Goal: Task Accomplishment & Management: Manage account settings

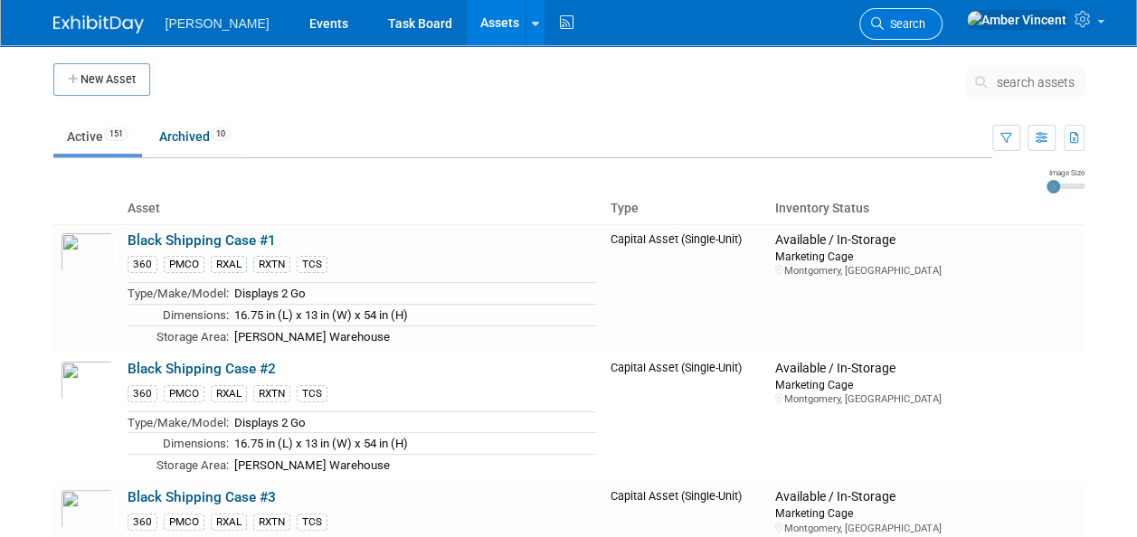
click at [925, 18] on span "Search" at bounding box center [905, 24] width 42 height 14
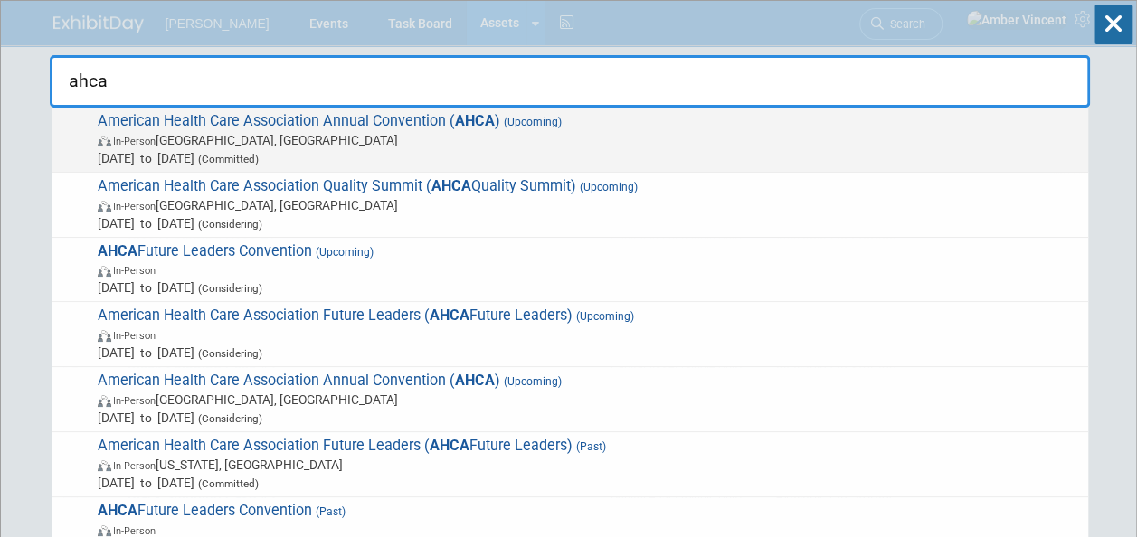
type input "ahca"
click at [512, 128] on span "American Health Care Association Annual Convention ( AHCA ) (Upcoming) In-Perso…" at bounding box center [585, 139] width 987 height 55
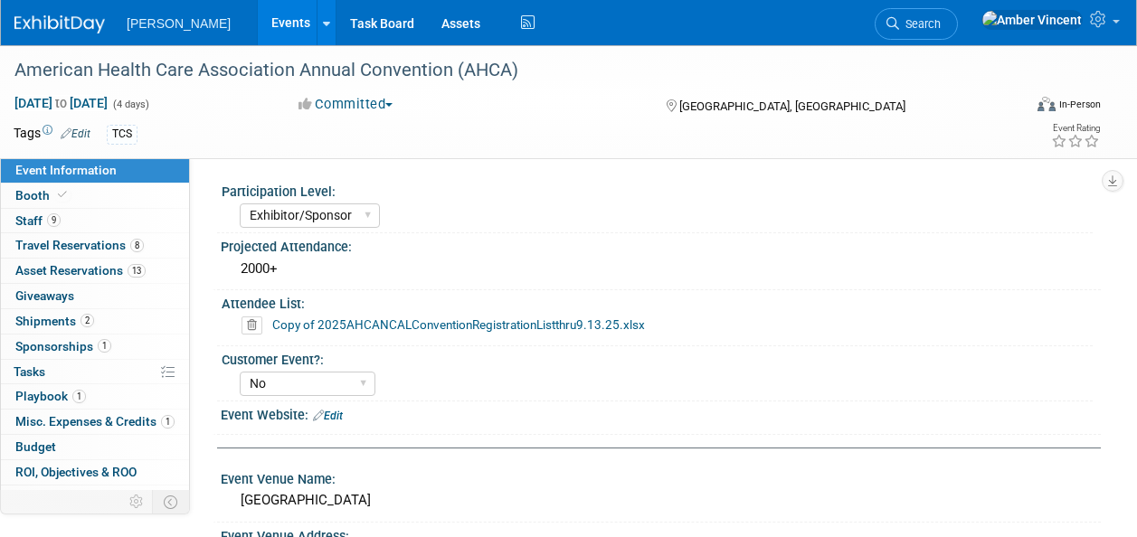
select select "Exhibitor/Sponsor"
select select "No"
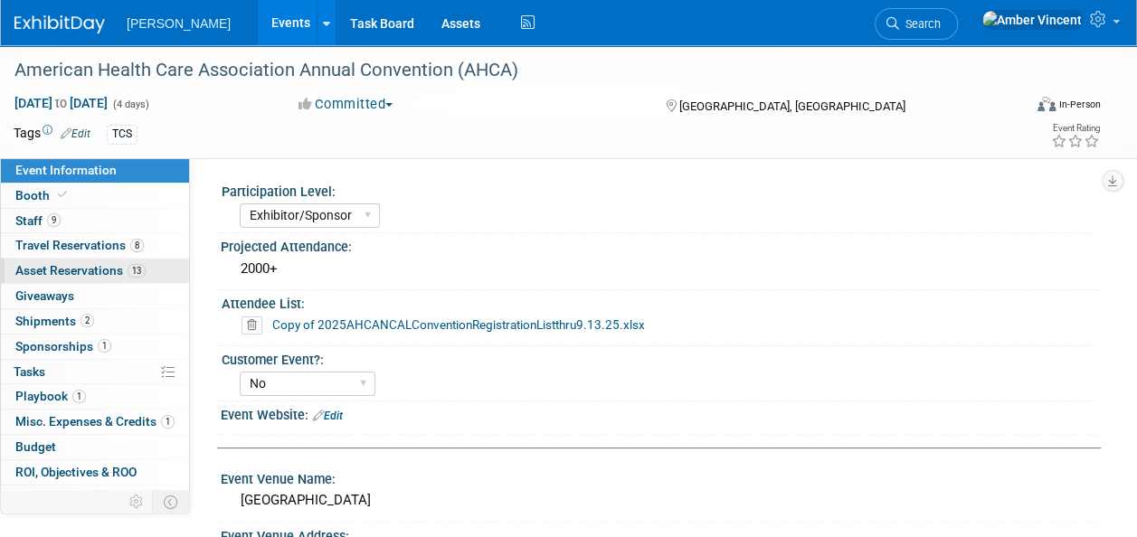
click at [83, 264] on span "Asset Reservations 13" at bounding box center [80, 270] width 130 height 14
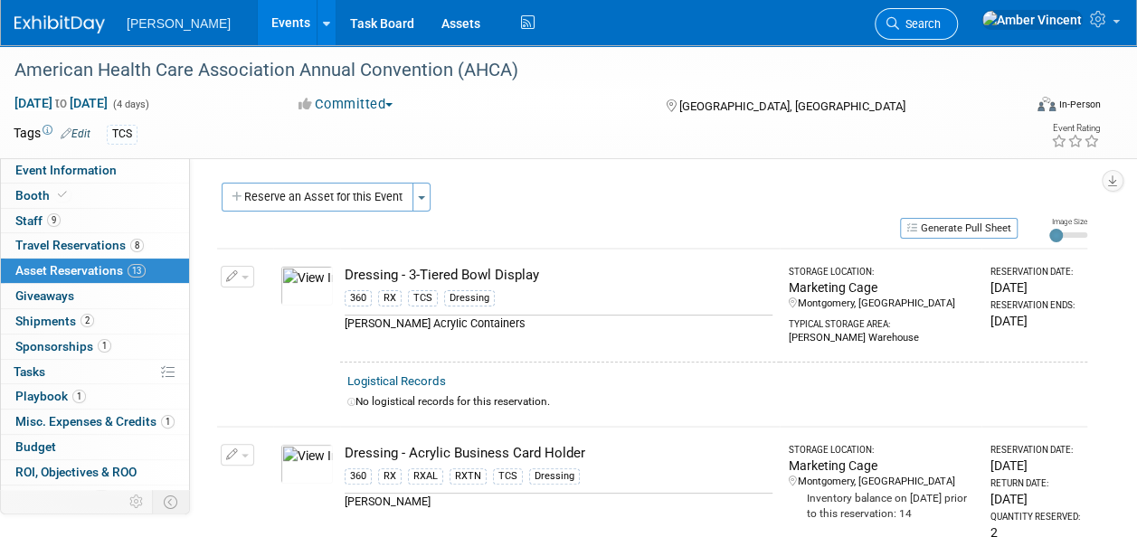
click at [941, 22] on span "Search" at bounding box center [920, 24] width 42 height 14
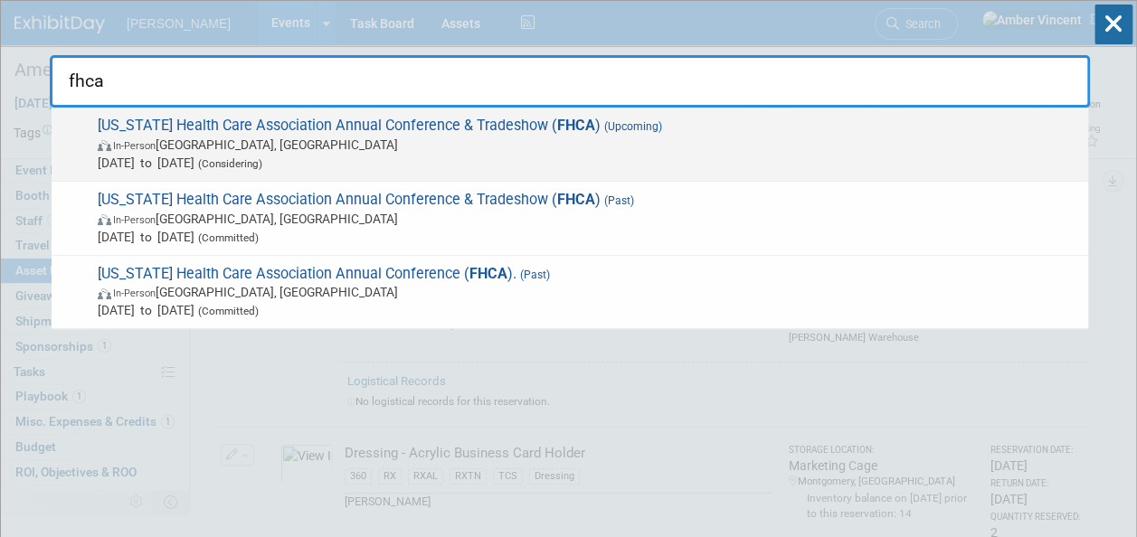
type input "fhca"
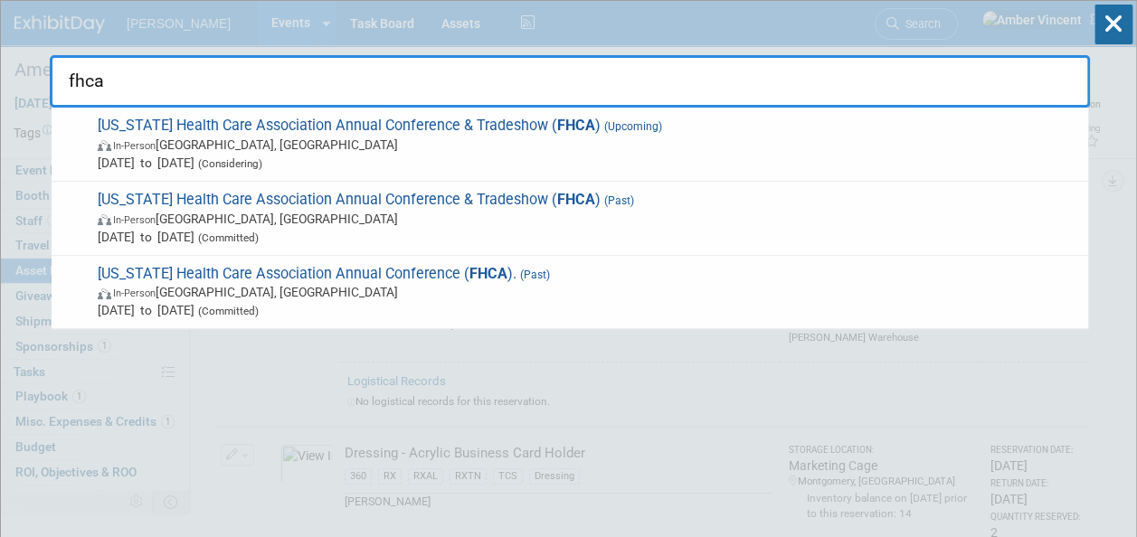
click at [262, 161] on span "(Considering)" at bounding box center [228, 163] width 68 height 13
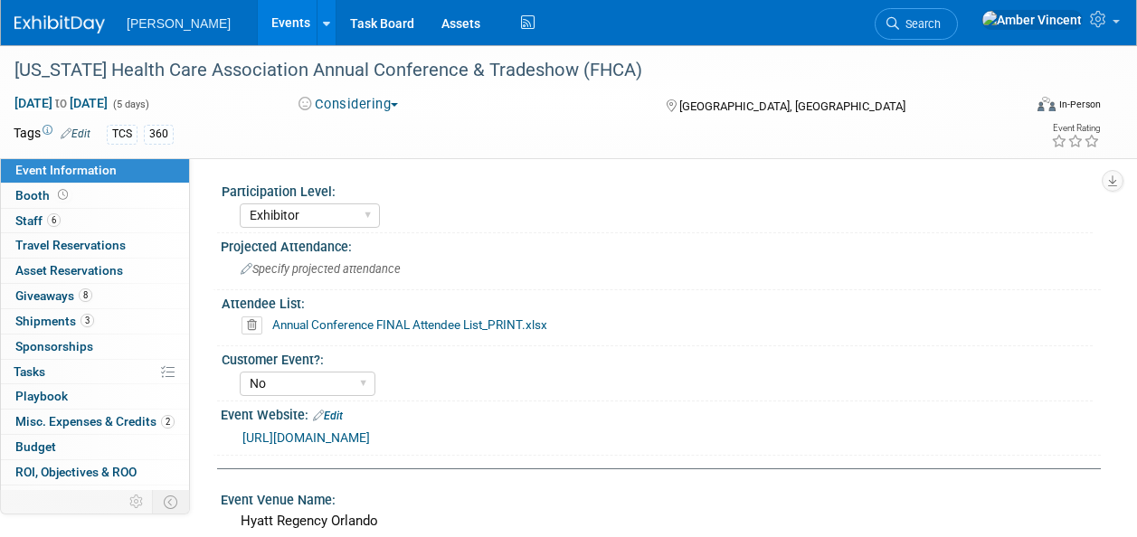
select select "Exhibitor"
select select "No"
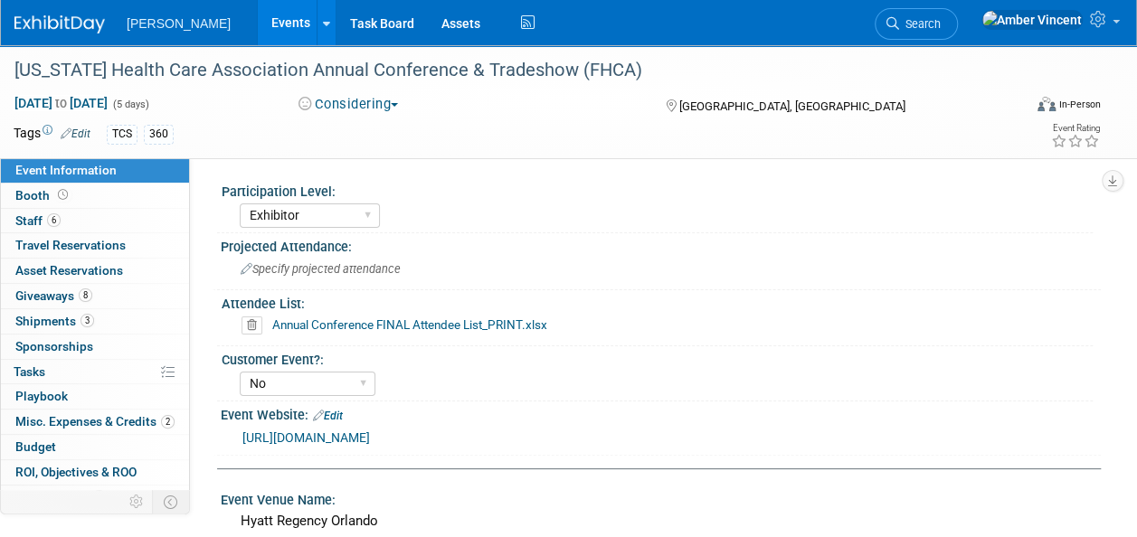
click at [958, 18] on link "Search" at bounding box center [916, 24] width 83 height 32
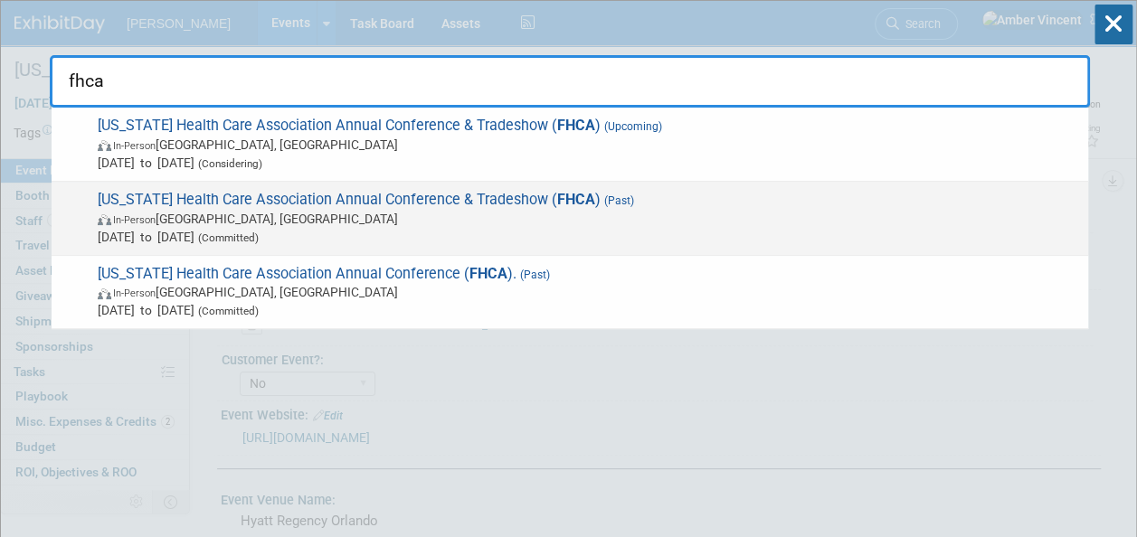
type input "fhca"
click at [469, 212] on span "In-Person Orlando, FL" at bounding box center [588, 219] width 981 height 18
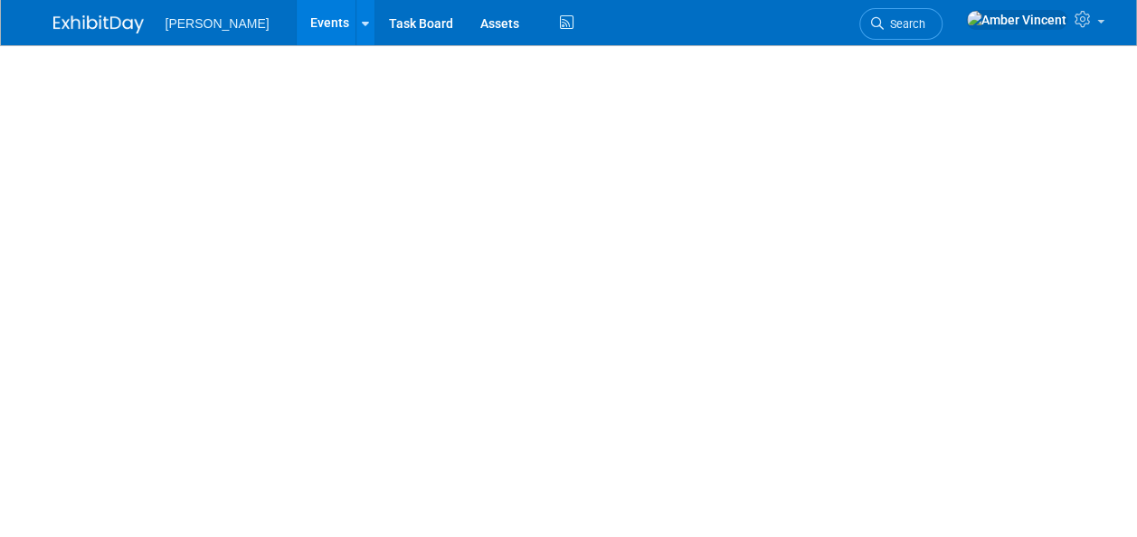
select select "Exhibitor"
select select "No"
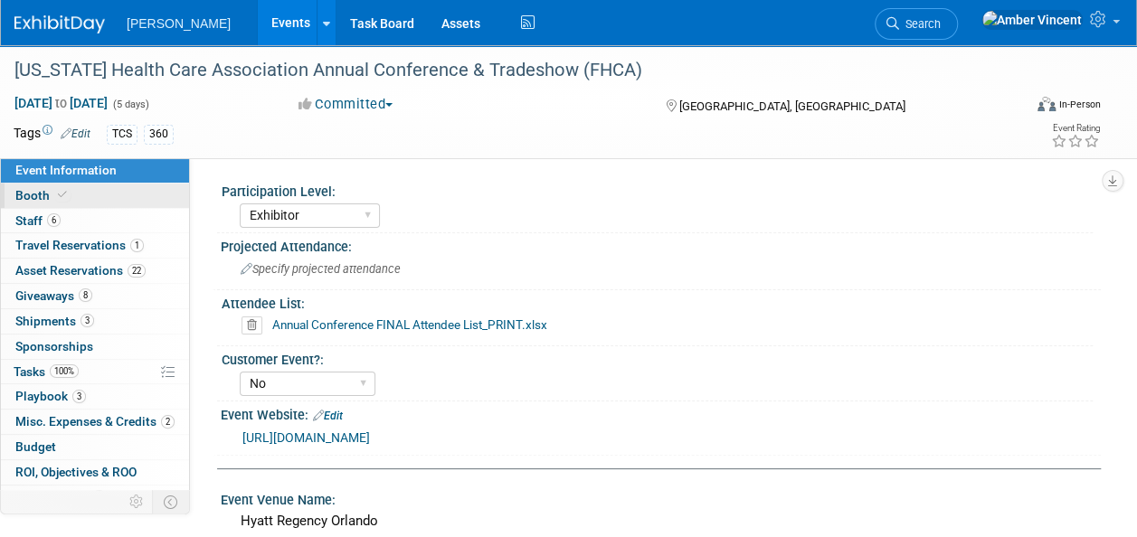
click at [47, 199] on span "Booth" at bounding box center [42, 195] width 55 height 14
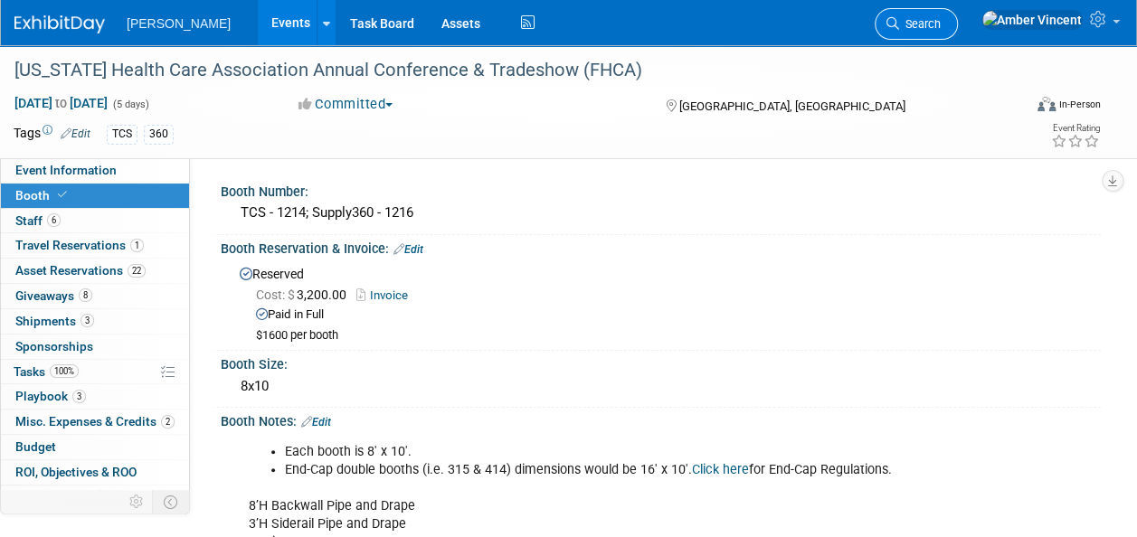
click at [958, 16] on link "Search" at bounding box center [916, 24] width 83 height 32
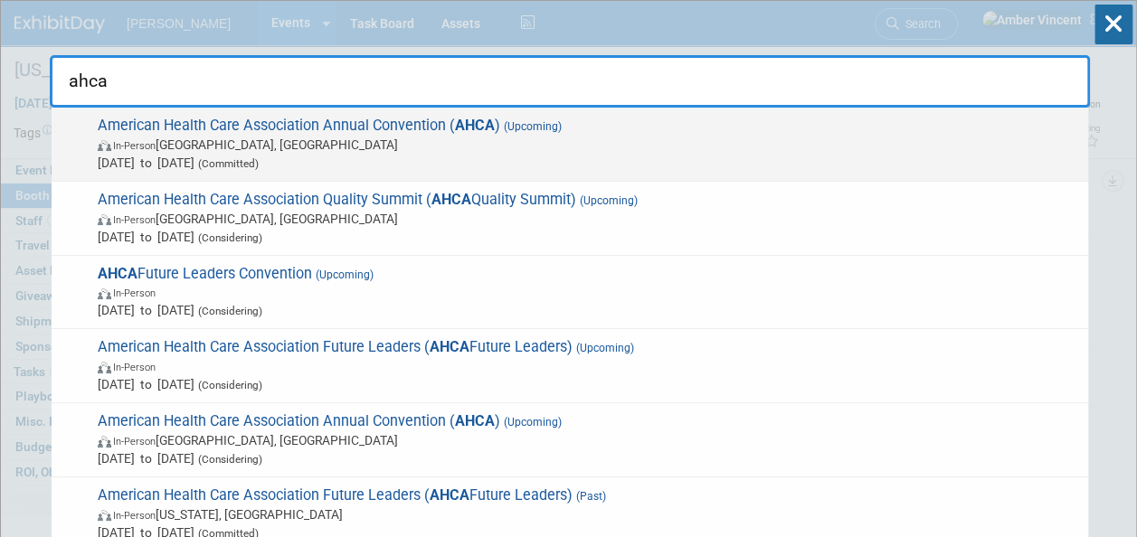
type input "ahca"
click at [400, 156] on span "Oct 19, 2025 to Oct 22, 2025 (Committed)" at bounding box center [588, 163] width 981 height 18
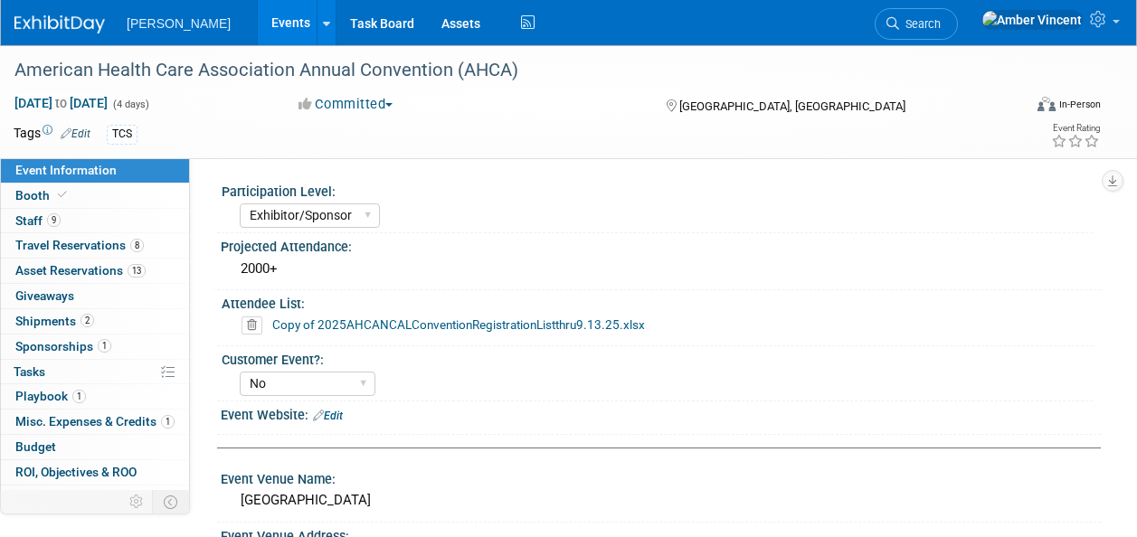
select select "Exhibitor/Sponsor"
select select "No"
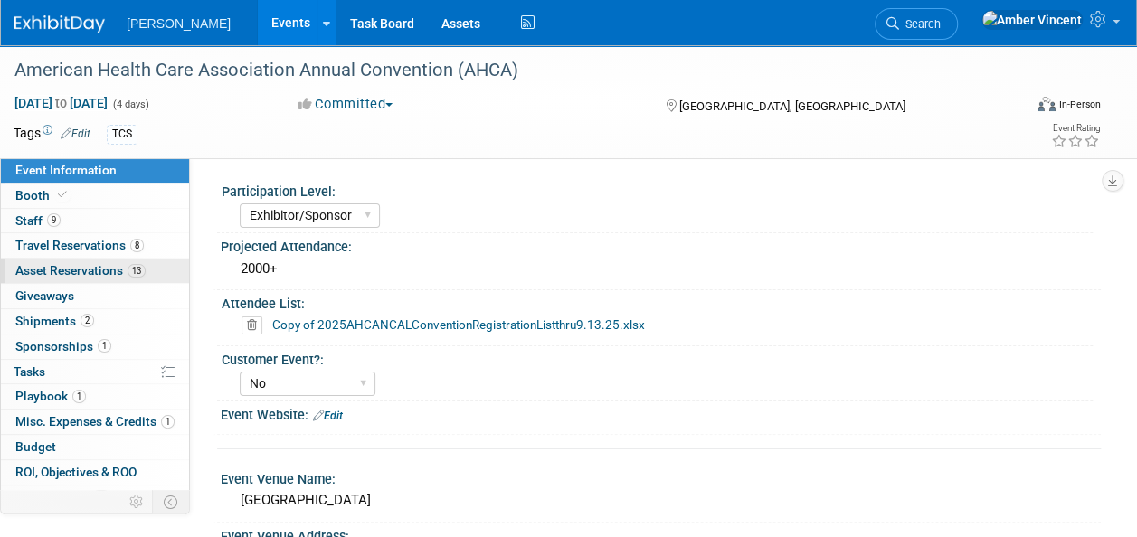
click at [43, 270] on span "Asset Reservations 13" at bounding box center [80, 270] width 130 height 14
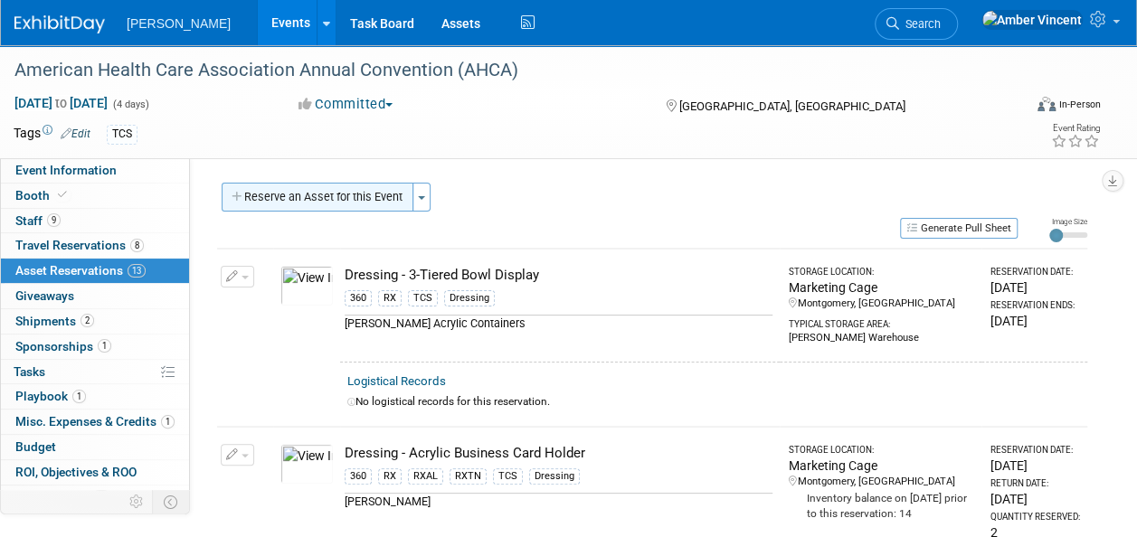
click at [364, 210] on button "Reserve an Asset for this Event" at bounding box center [318, 197] width 192 height 29
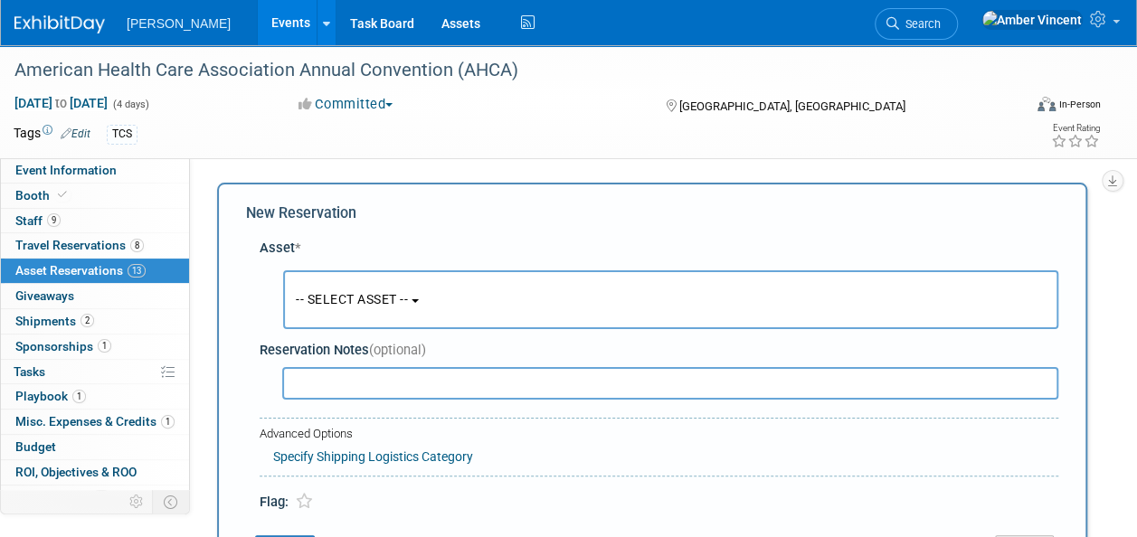
scroll to position [17, 0]
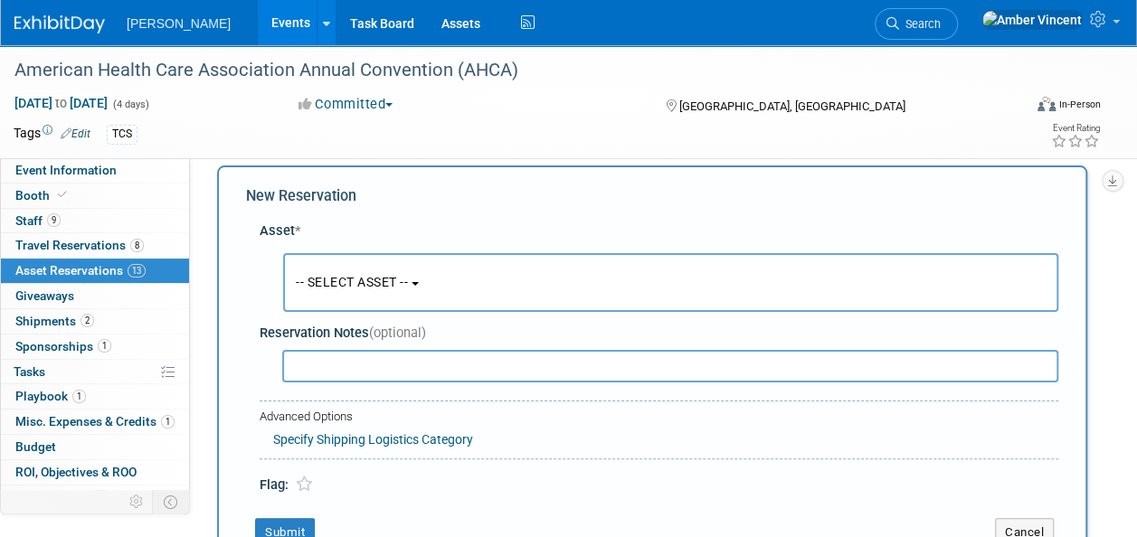
click at [363, 273] on button "-- SELECT ASSET --" at bounding box center [670, 282] width 775 height 59
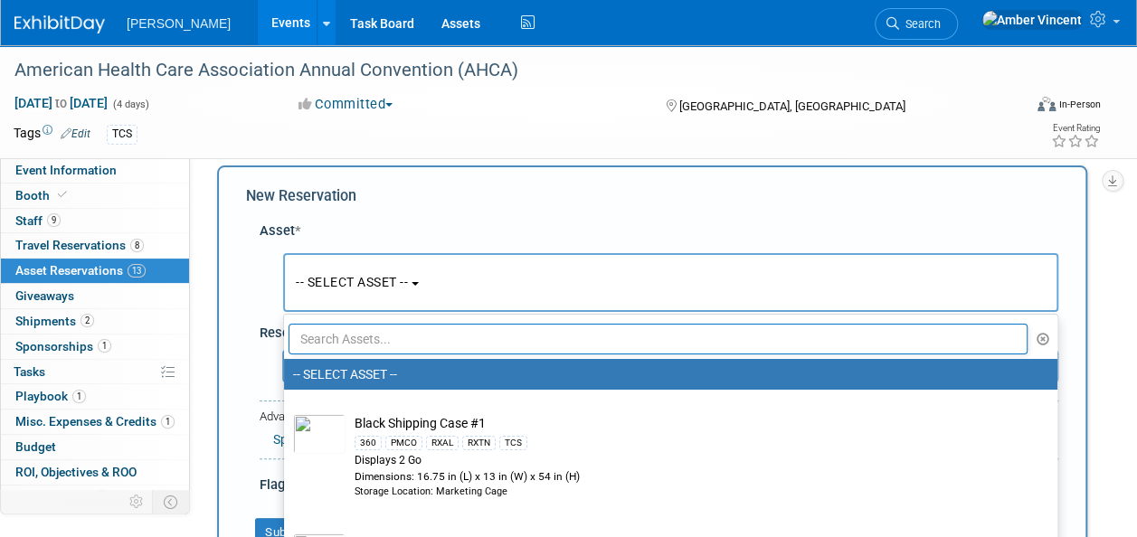
click at [384, 336] on input "text" at bounding box center [658, 339] width 739 height 31
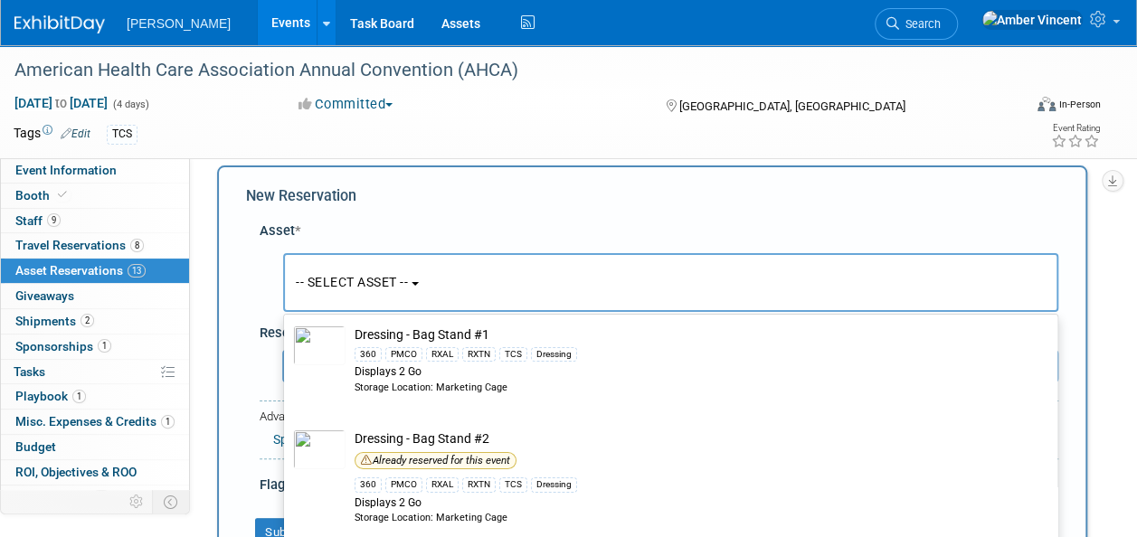
scroll to position [0, 0]
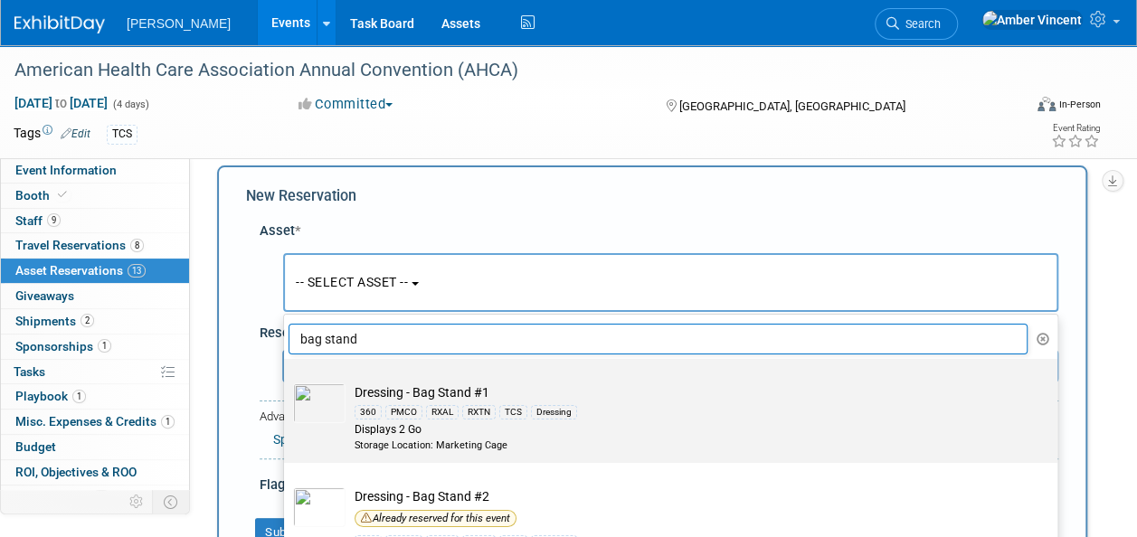
type input "bag stand"
click at [479, 411] on div "RXTN" at bounding box center [478, 412] width 33 height 14
click at [287, 381] on input "Dressing - Bag Stand #1 360 PMCO RXAL RXTN TCS Dressing Displays 2 Go Storage L…" at bounding box center [281, 375] width 12 height 12
select select "10722740"
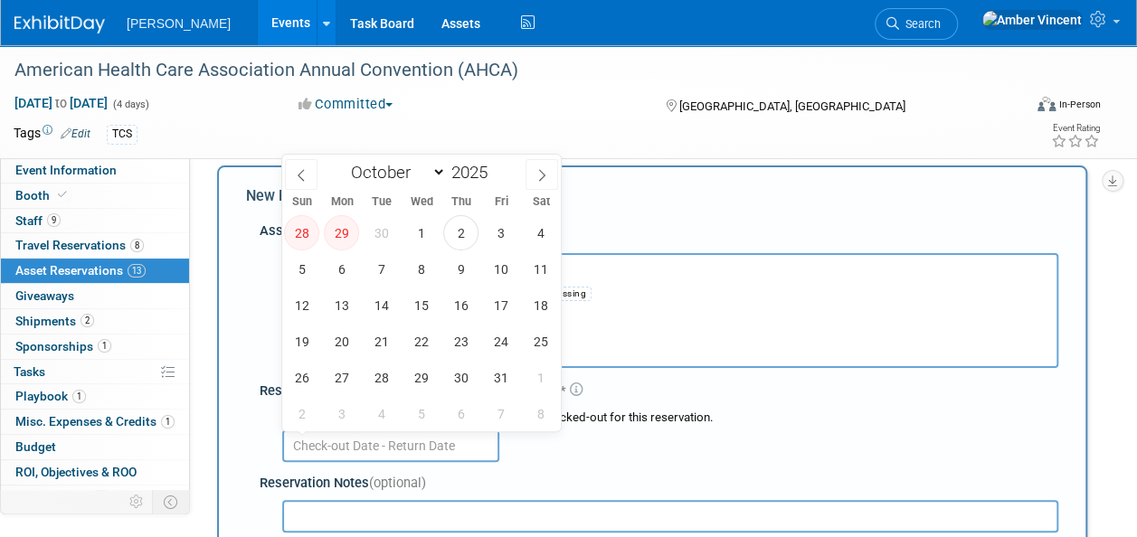
click at [383, 446] on input "text" at bounding box center [390, 446] width 217 height 33
click at [754, 241] on div "-- SELECT ASSET -- 360" at bounding box center [662, 307] width 791 height 132
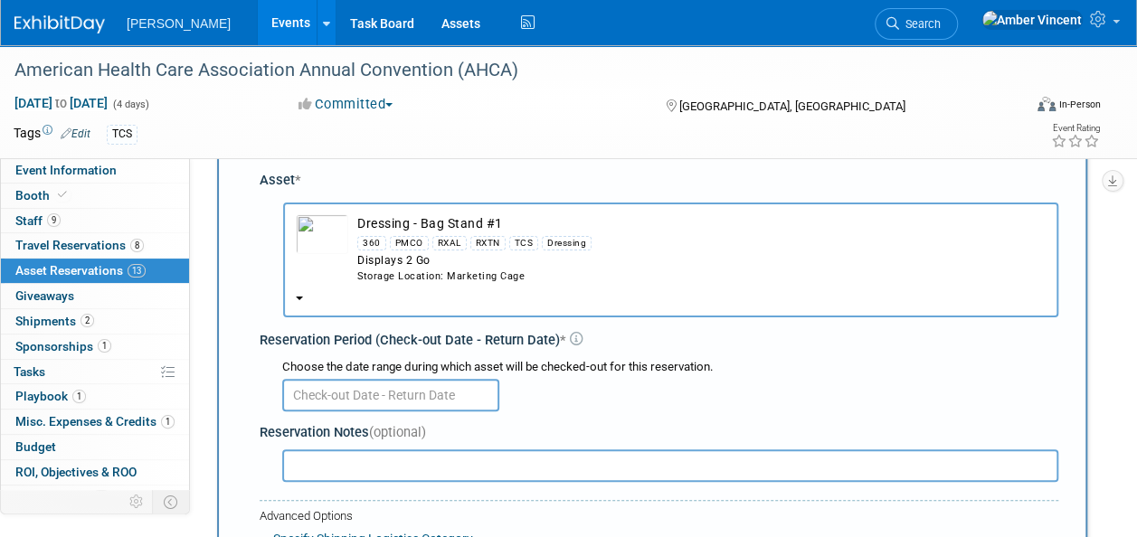
scroll to position [108, 0]
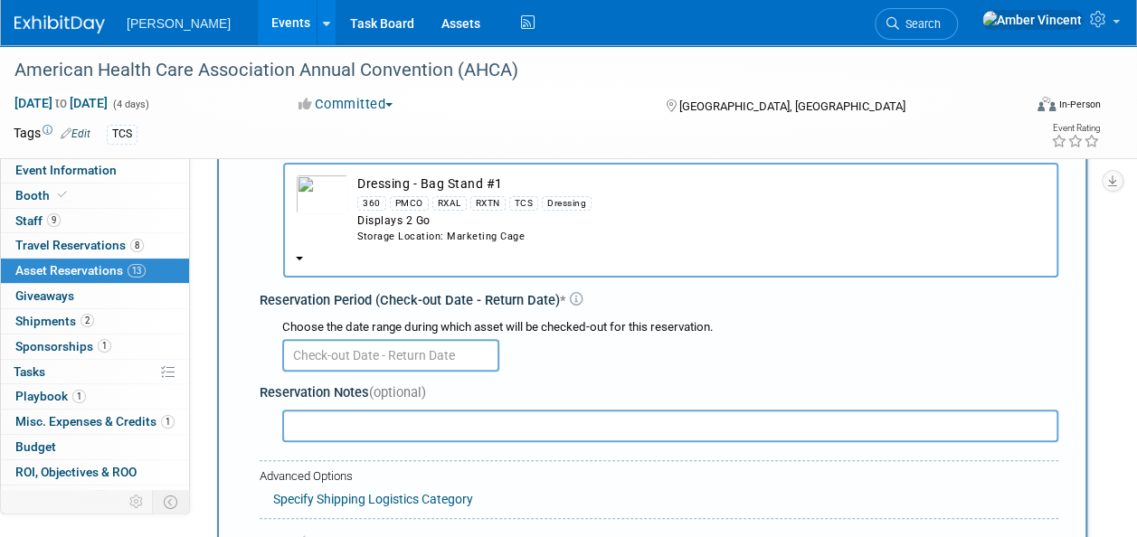
click at [369, 354] on input "text" at bounding box center [390, 355] width 217 height 33
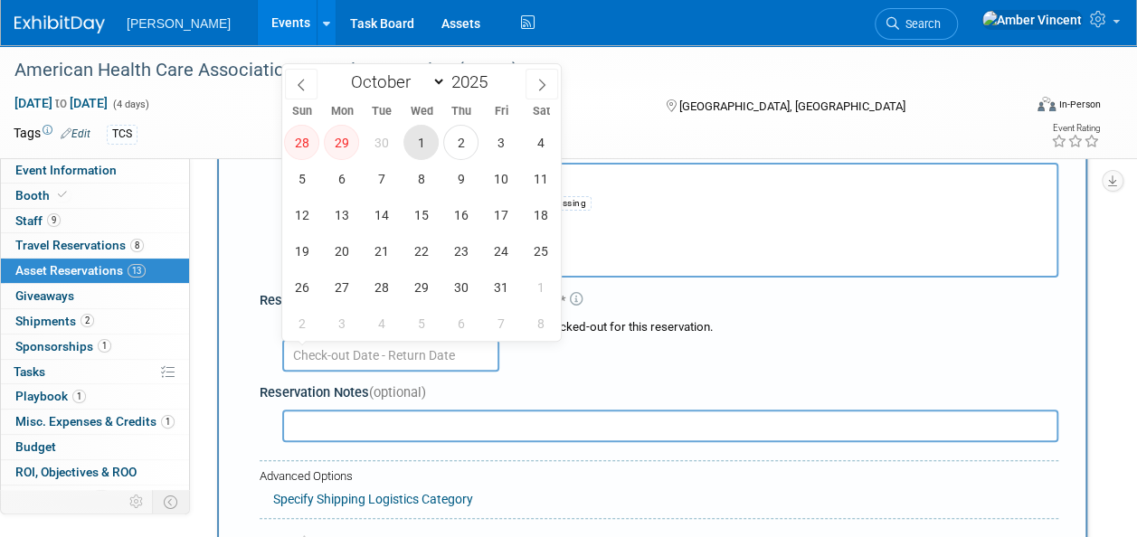
click at [423, 141] on span "1" at bounding box center [420, 142] width 35 height 35
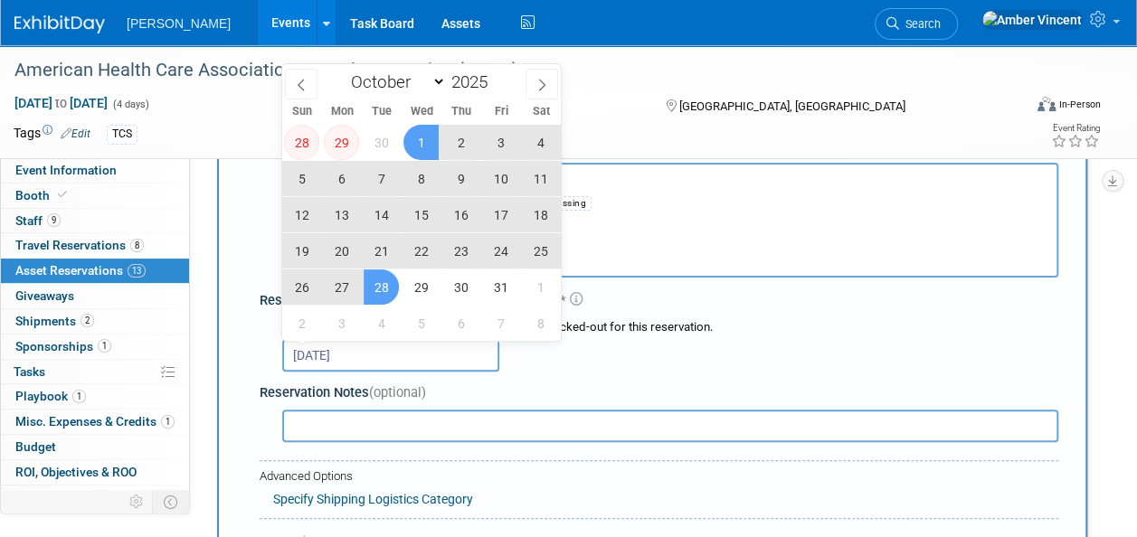
click at [382, 284] on span "28" at bounding box center [381, 287] width 35 height 35
type input "Oct 1, 2025 to Oct 28, 2025"
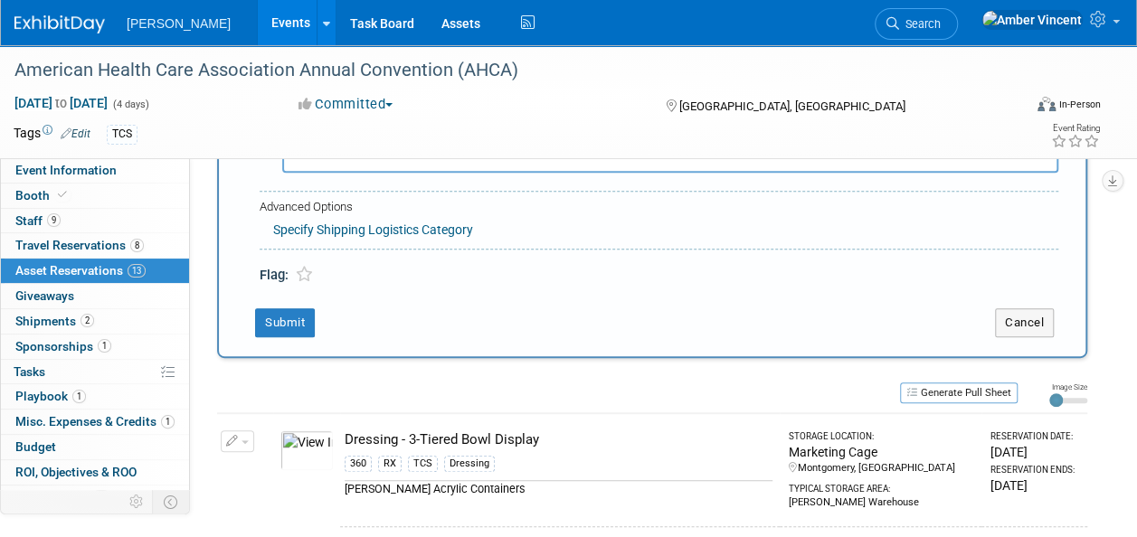
scroll to position [379, 0]
click at [301, 316] on button "Submit" at bounding box center [285, 321] width 60 height 29
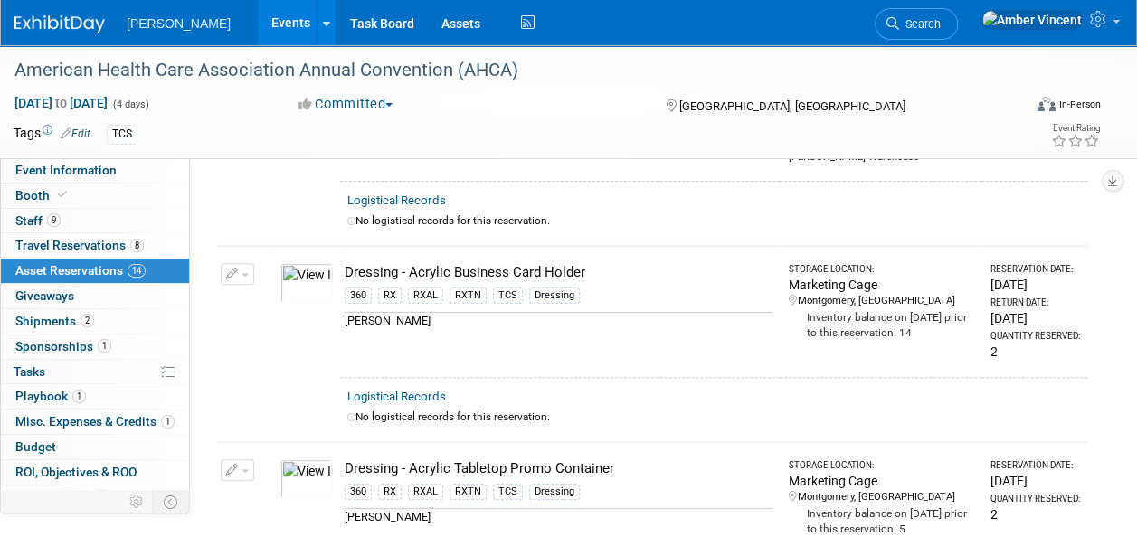
scroll to position [25, 0]
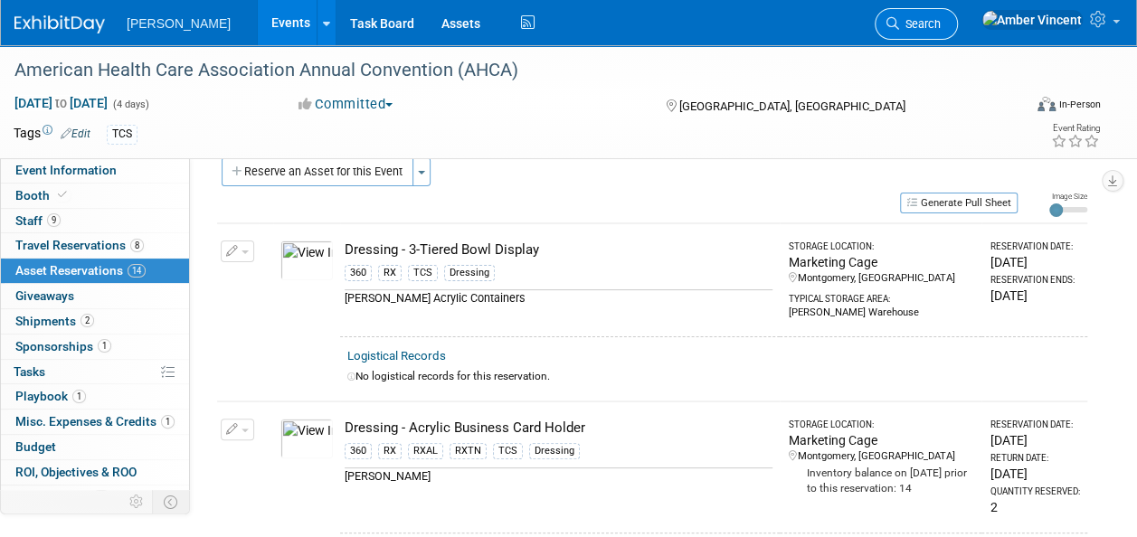
click at [941, 30] on span "Search" at bounding box center [920, 24] width 42 height 14
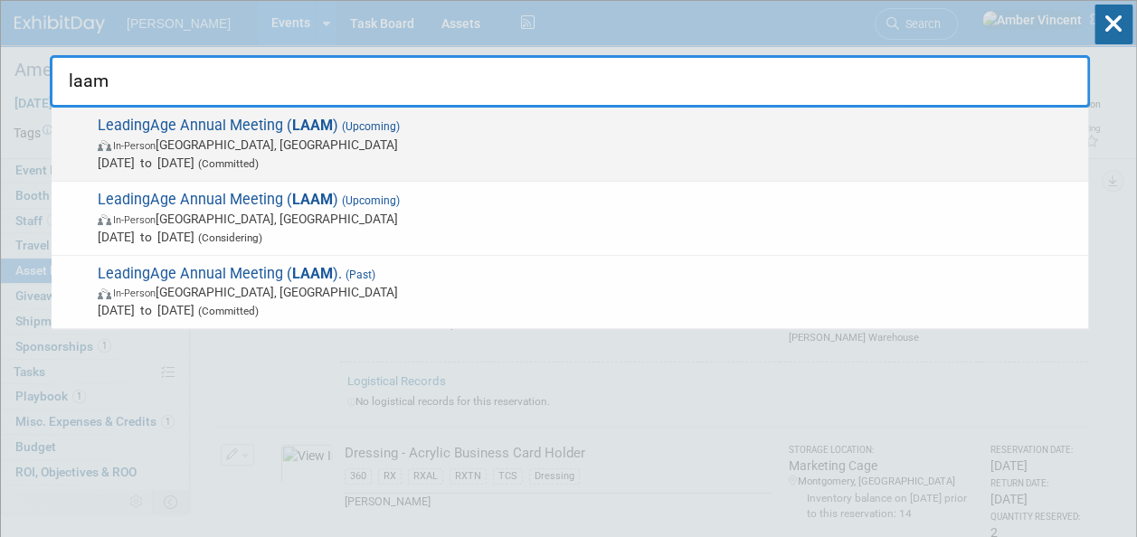
type input "laam"
click at [287, 130] on span "LeadingAge Annual Meeting ( LAAM ) (Upcoming) In-Person Boston, MA Nov 2, 2025 …" at bounding box center [585, 144] width 987 height 55
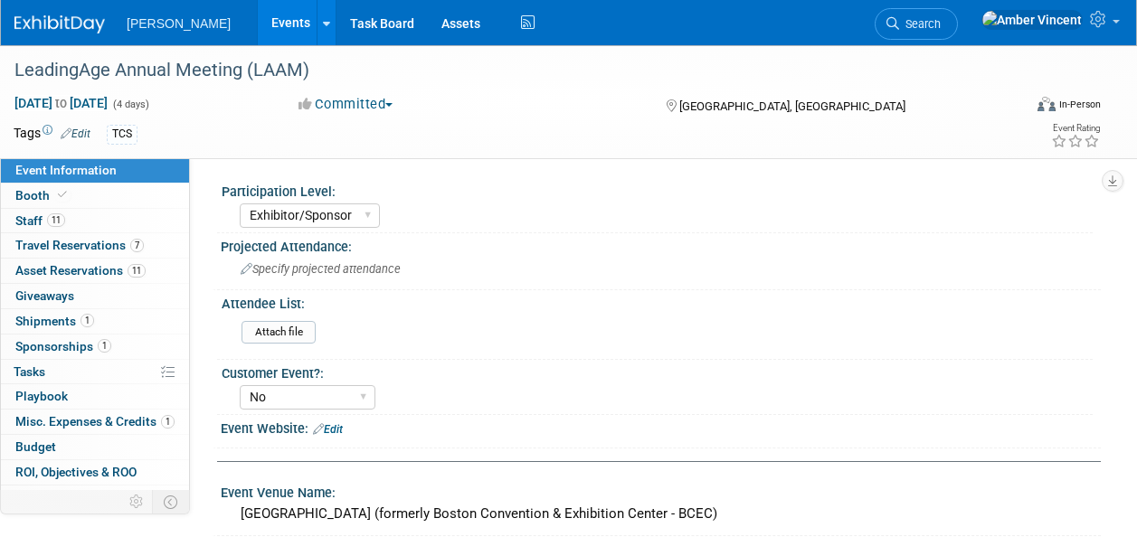
select select "Exhibitor/Sponsor"
select select "No"
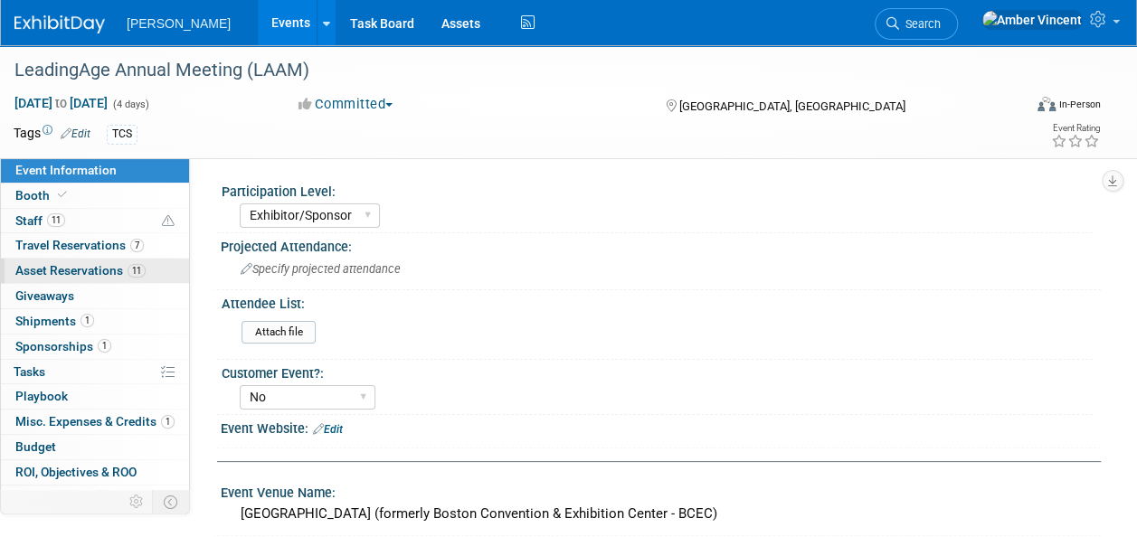
click at [118, 263] on span "Asset Reservations 11" at bounding box center [80, 270] width 130 height 14
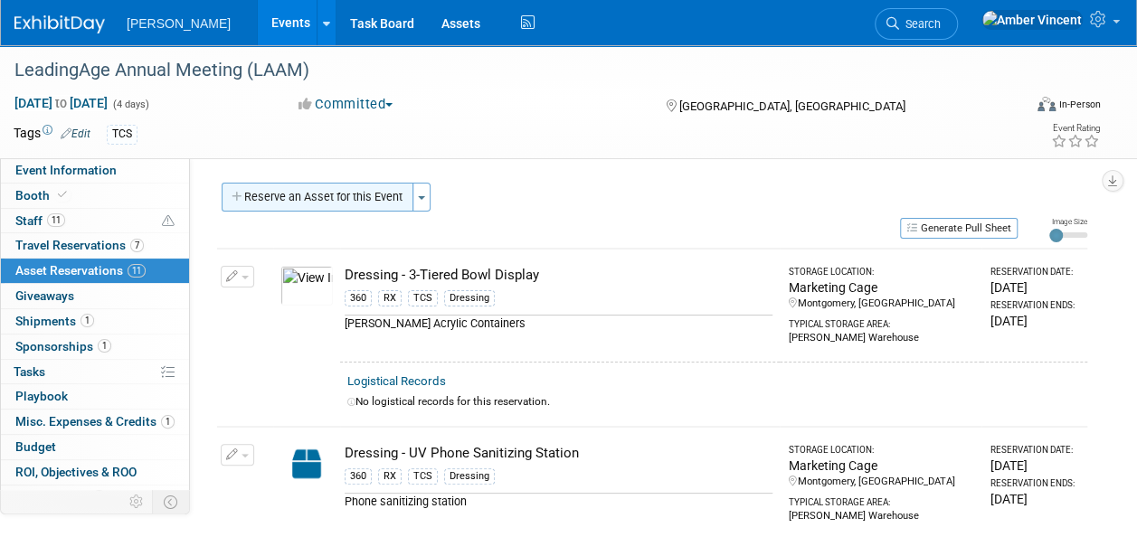
click at [326, 203] on button "Reserve an Asset for this Event" at bounding box center [318, 197] width 192 height 29
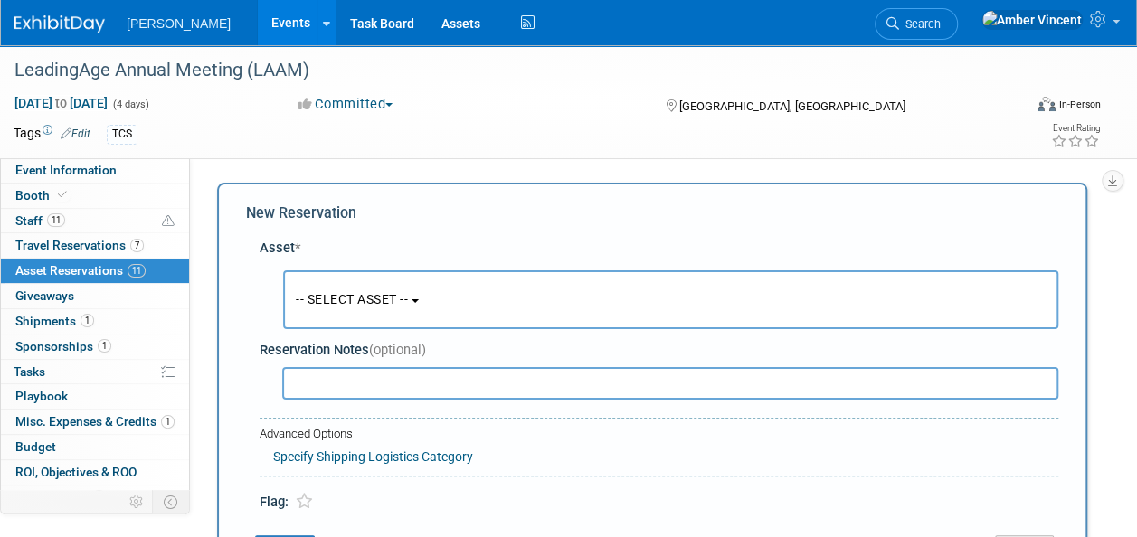
scroll to position [17, 0]
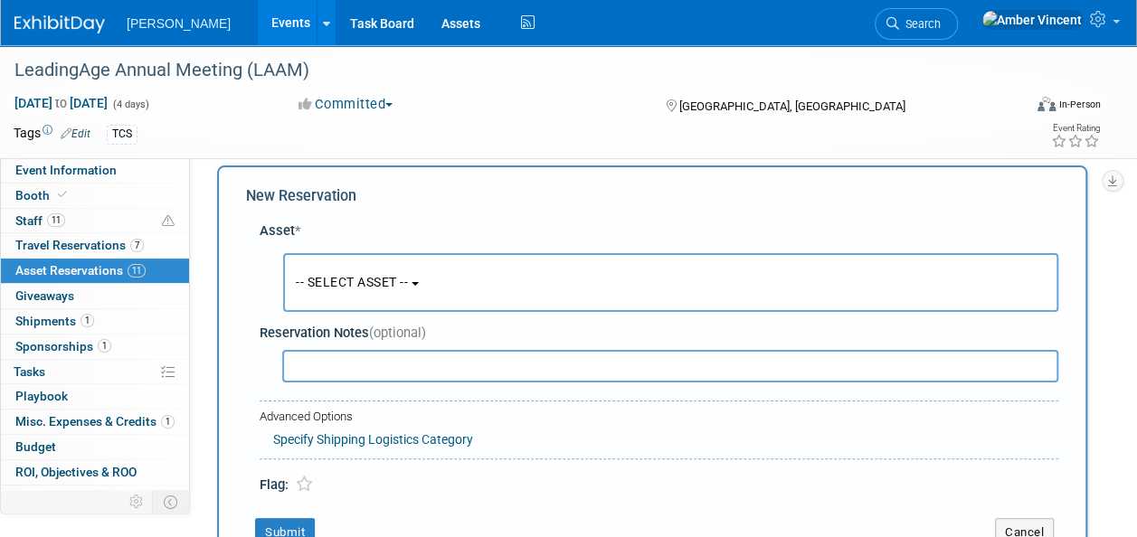
click at [361, 295] on button "-- SELECT ASSET --" at bounding box center [670, 282] width 775 height 59
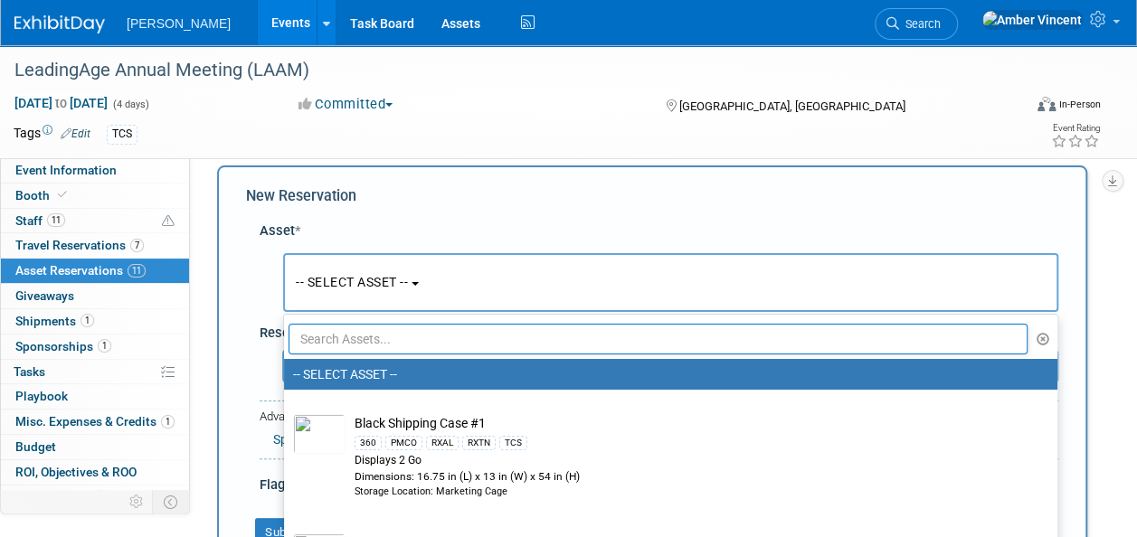
click at [373, 346] on input "text" at bounding box center [658, 339] width 739 height 31
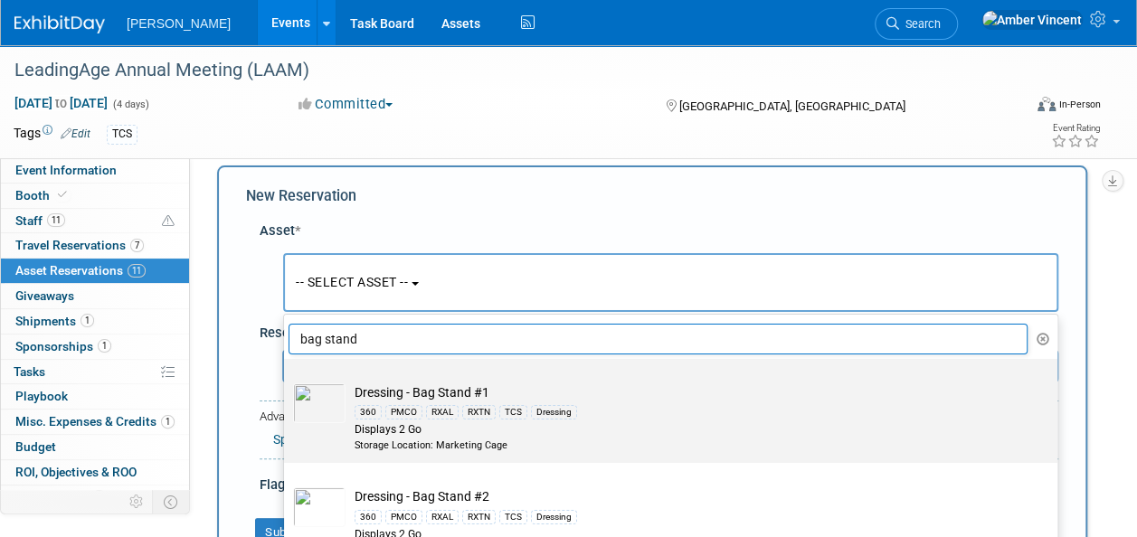
type input "bag stand"
click at [499, 431] on div "Displays 2 Go" at bounding box center [688, 429] width 667 height 15
click at [287, 381] on input "Dressing - Bag Stand #1 360 PMCO RXAL RXTN TCS Dressing Displays 2 Go Storage L…" at bounding box center [281, 375] width 12 height 12
select select "10722740"
select select "10"
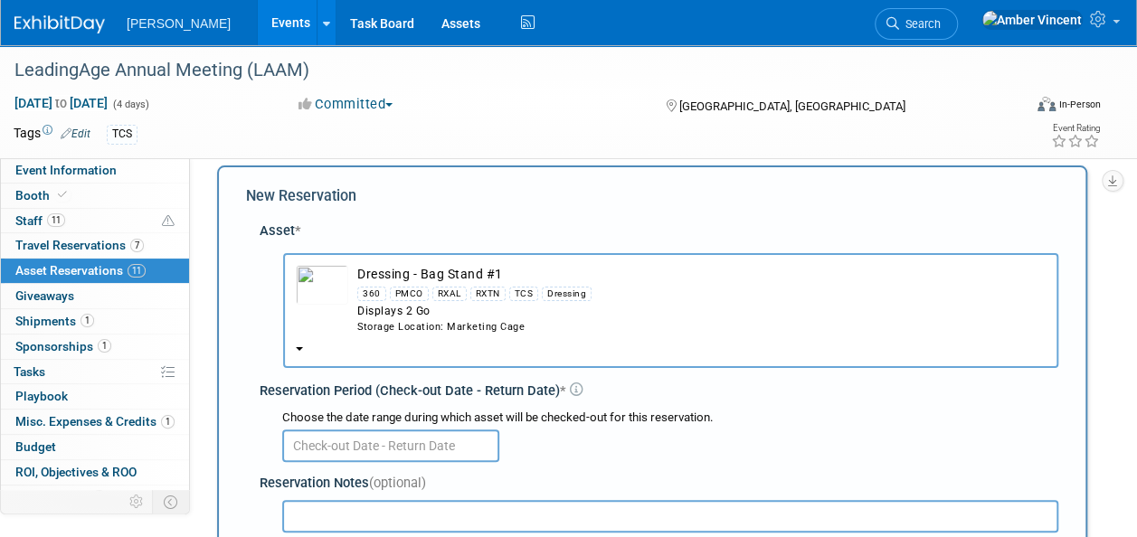
click at [394, 436] on input "text" at bounding box center [390, 446] width 217 height 33
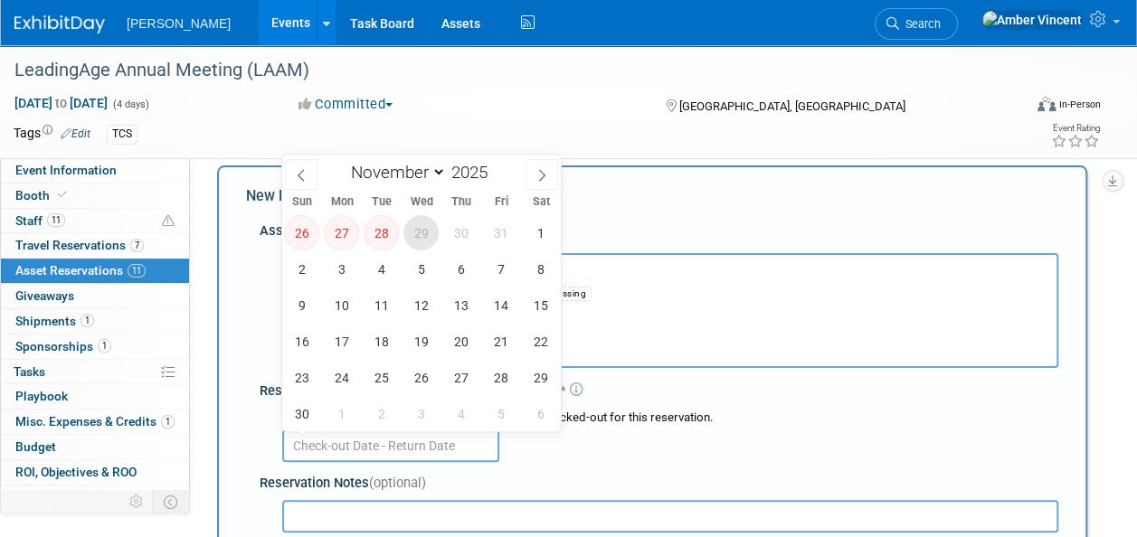
click at [422, 238] on span "29" at bounding box center [420, 232] width 35 height 35
type input "[DATE]"
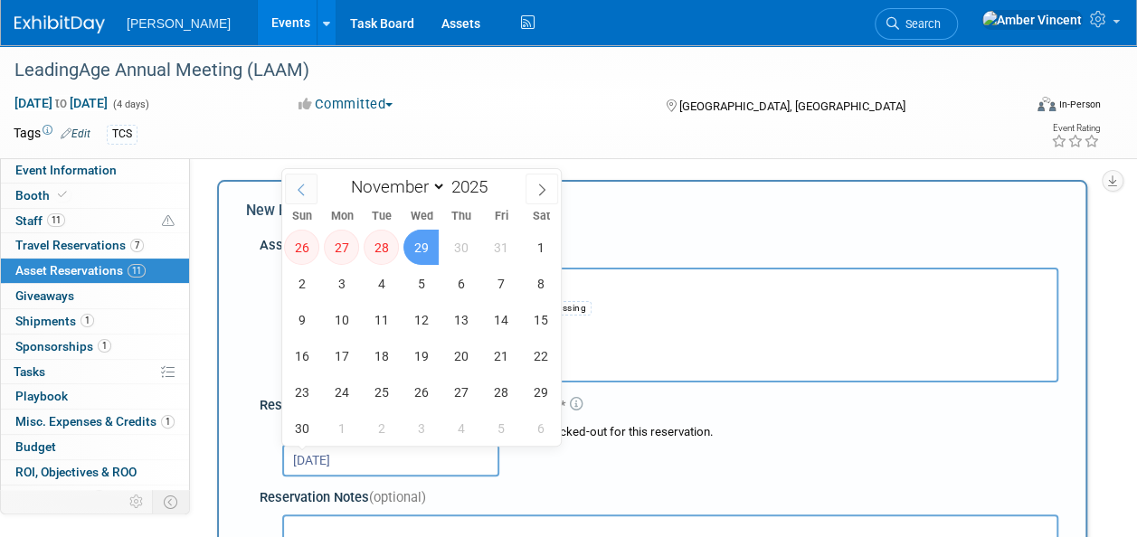
scroll to position [0, 0]
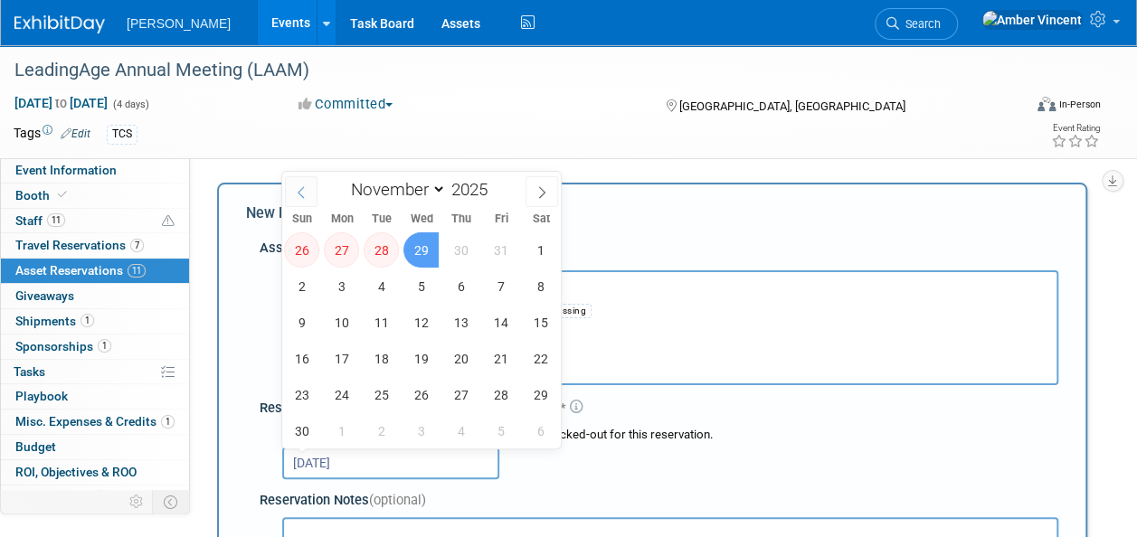
click at [296, 180] on span at bounding box center [301, 191] width 33 height 31
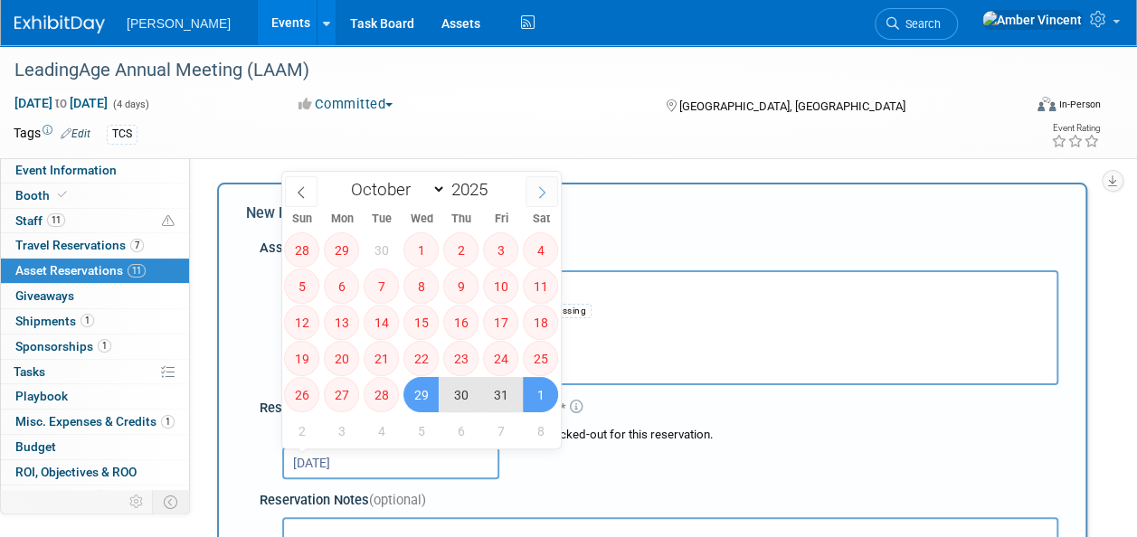
click at [526, 194] on span at bounding box center [542, 191] width 33 height 31
select select "10"
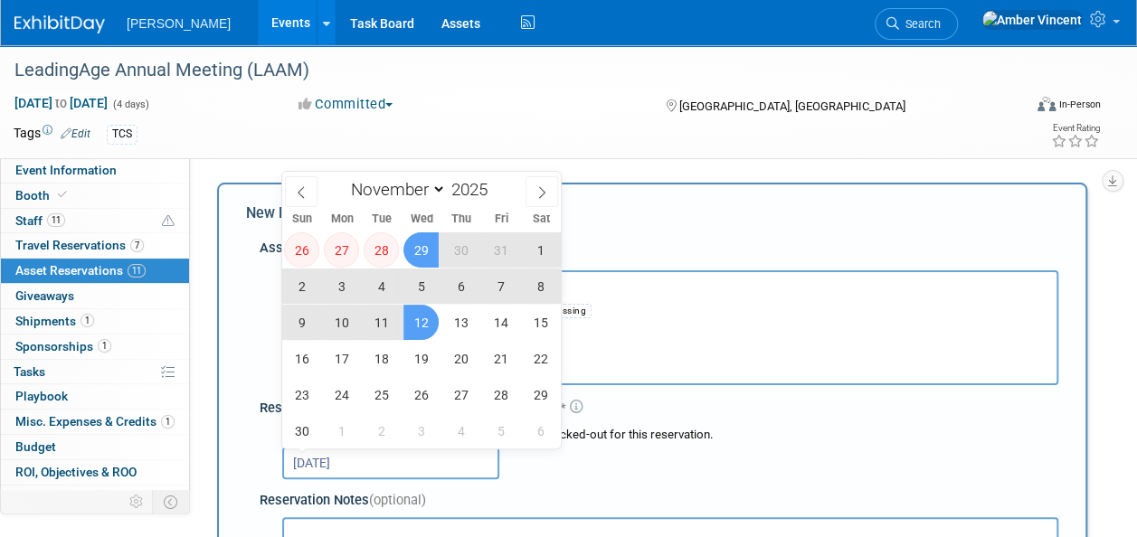
click at [415, 326] on span "12" at bounding box center [420, 322] width 35 height 35
type input "[DATE] to [DATE]"
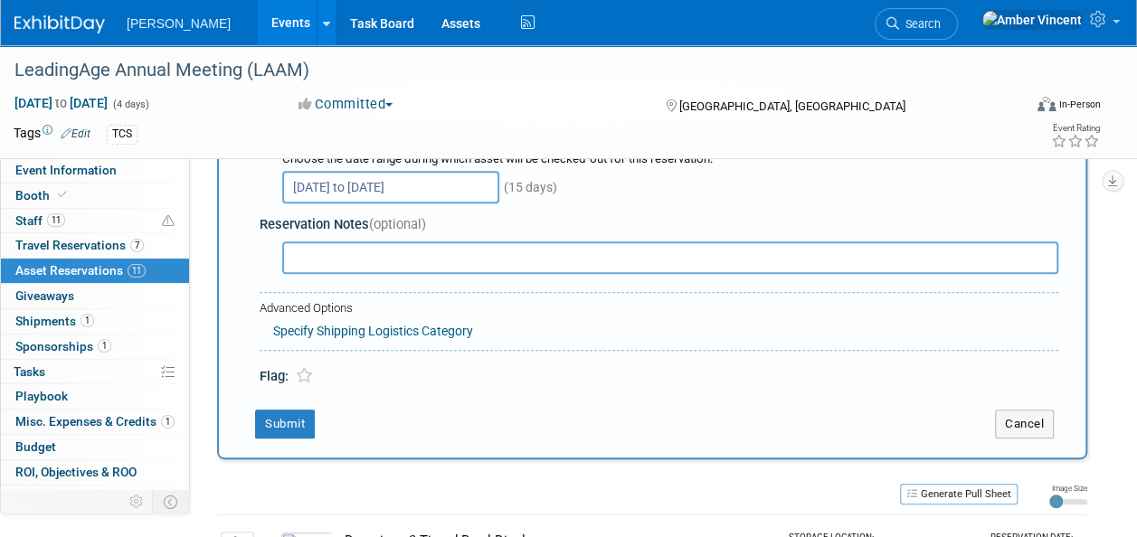
scroll to position [362, 0]
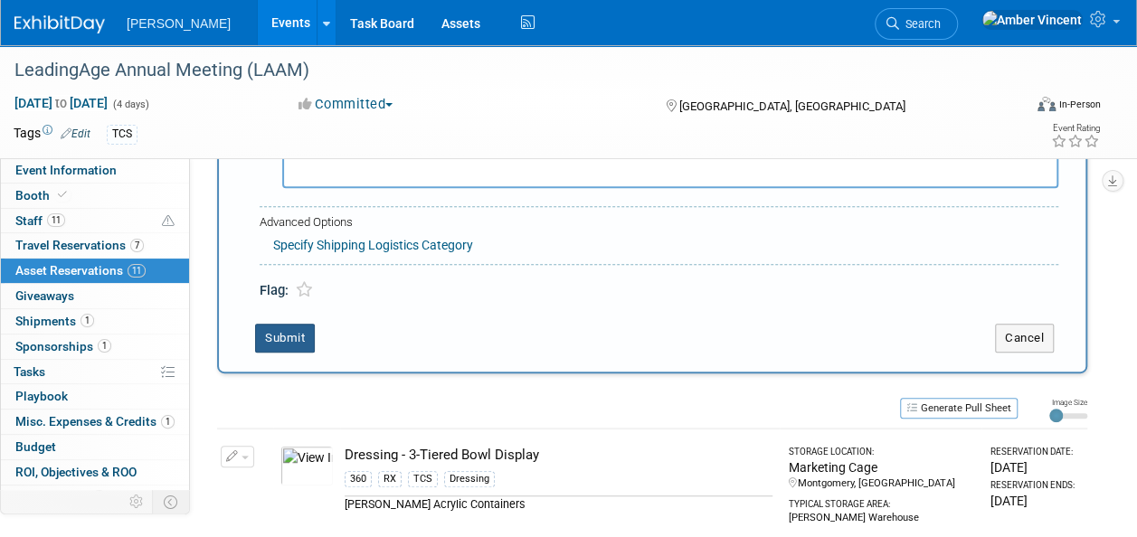
click at [267, 326] on button "Submit" at bounding box center [285, 338] width 60 height 29
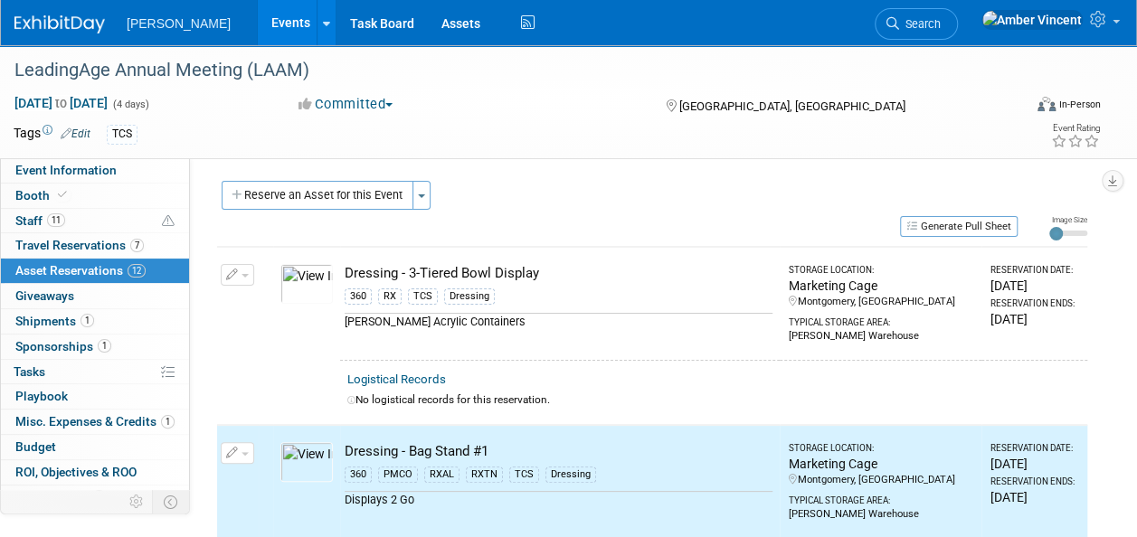
scroll to position [0, 0]
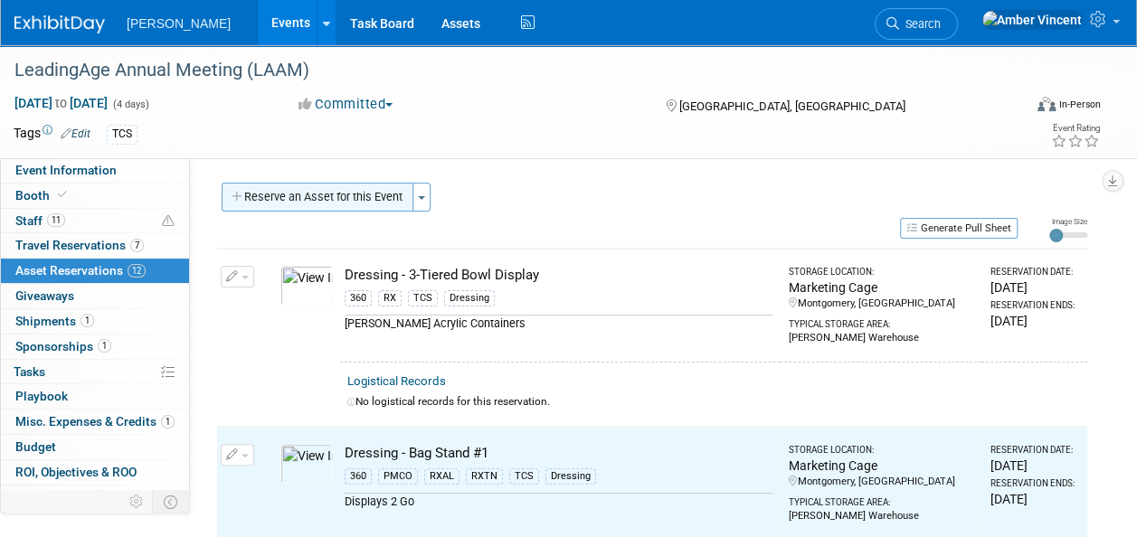
click at [346, 199] on button "Reserve an Asset for this Event" at bounding box center [318, 197] width 192 height 29
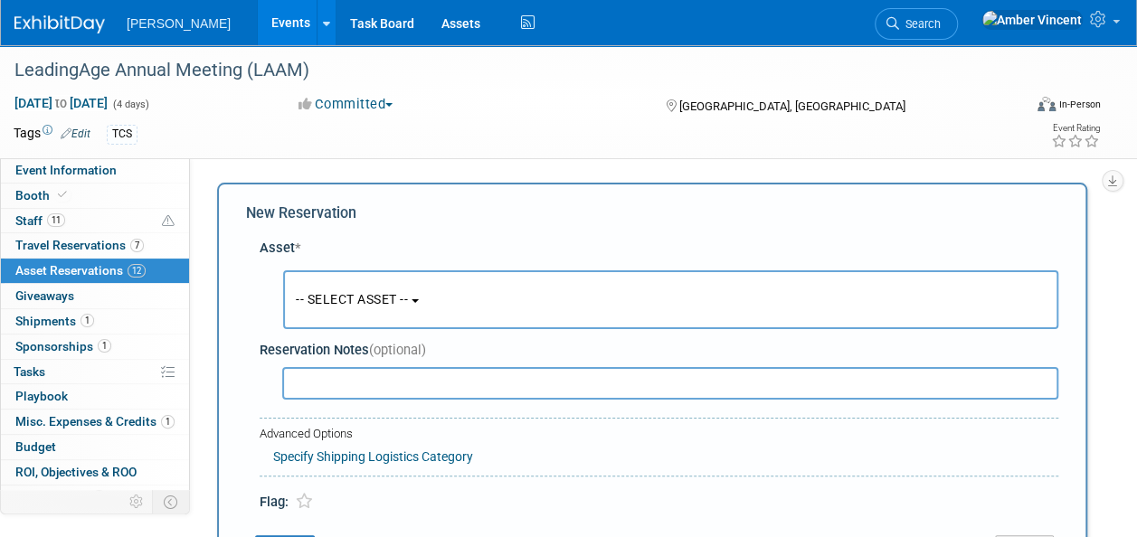
scroll to position [17, 0]
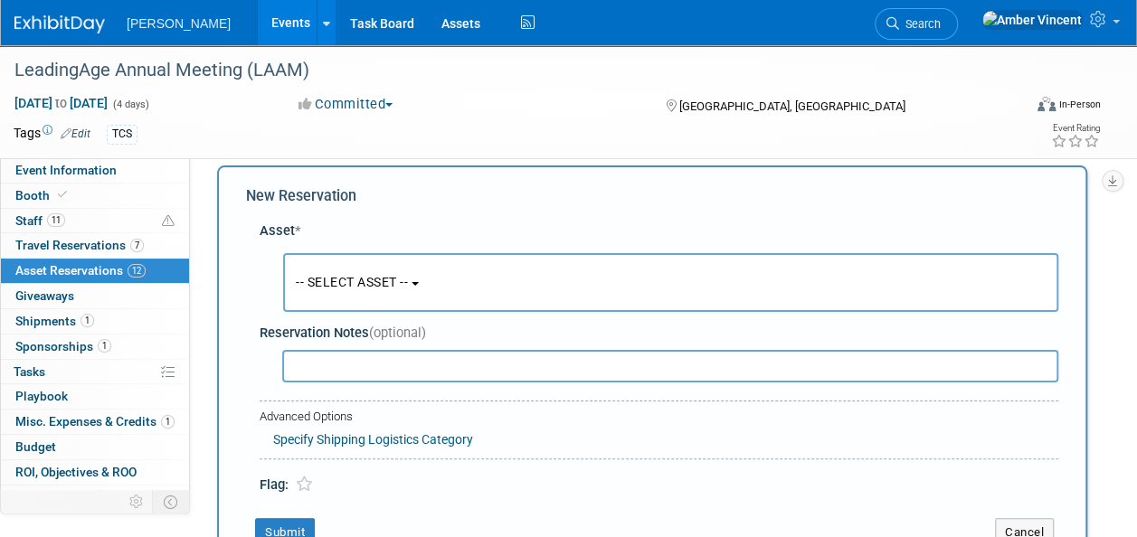
click at [376, 264] on button "-- SELECT ASSET --" at bounding box center [670, 282] width 775 height 59
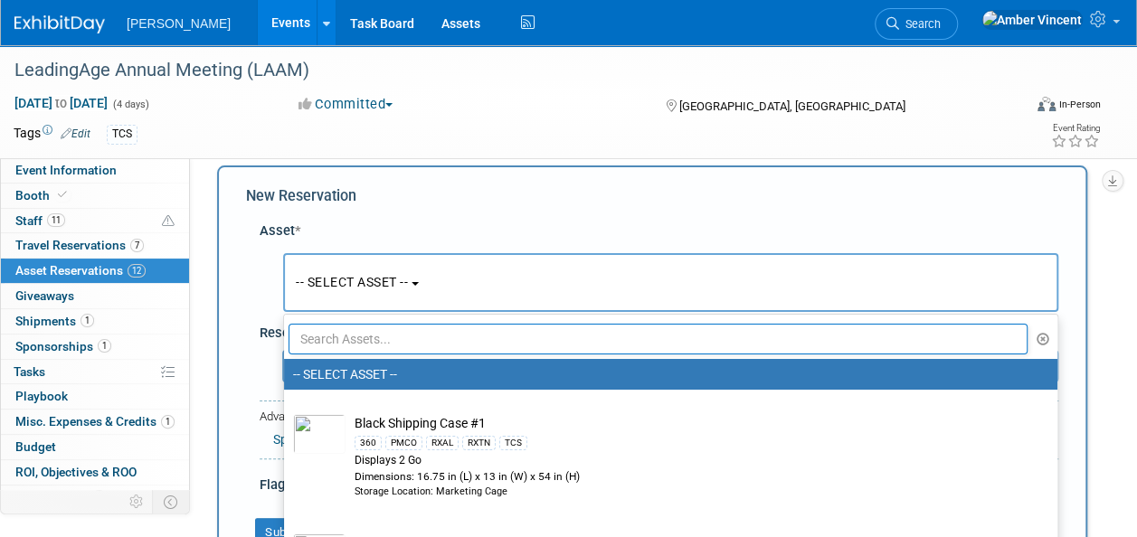
click at [394, 354] on ul "-- SELECT ASSET -- Black Shipping Case #1 360 PMCO RXAL RXTN TCS Displays 2 Go …" at bounding box center [670, 438] width 775 height 249
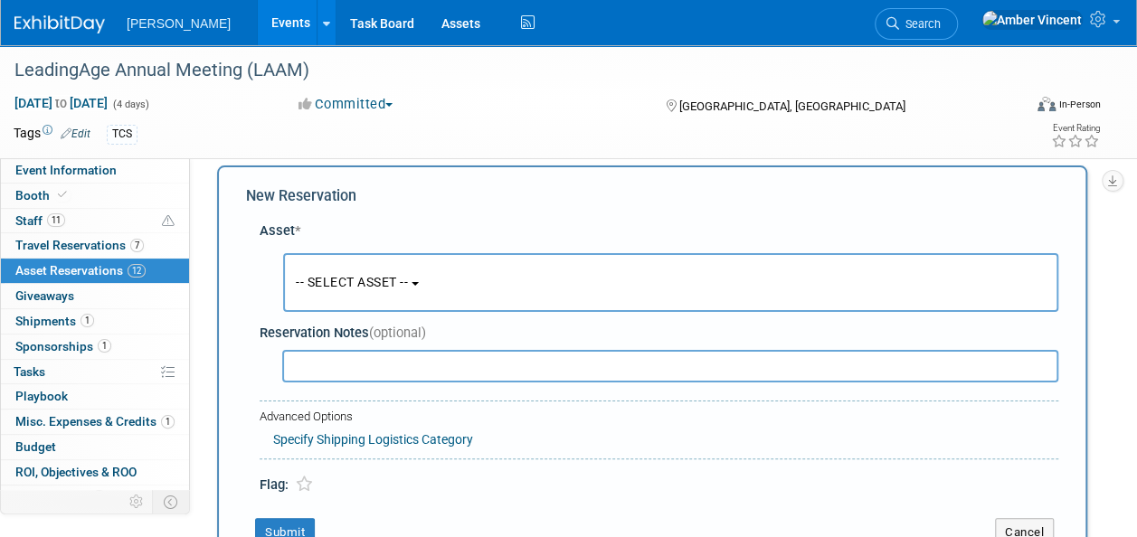
drag, startPoint x: 393, startPoint y: 256, endPoint x: 384, endPoint y: 323, distance: 67.5
click at [391, 270] on button "-- SELECT ASSET --" at bounding box center [670, 282] width 775 height 59
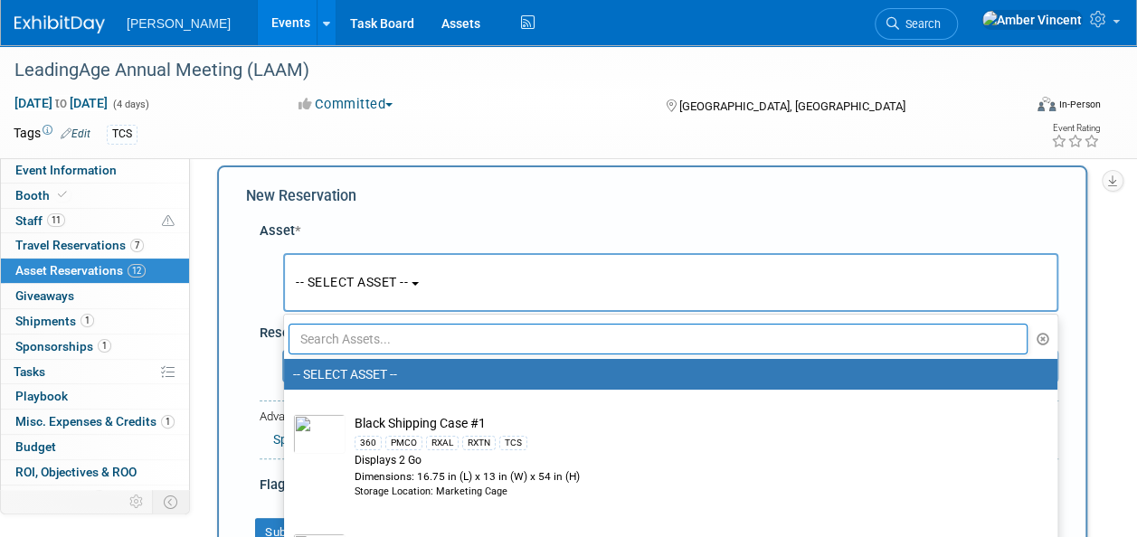
click at [376, 351] on input "text" at bounding box center [658, 339] width 739 height 31
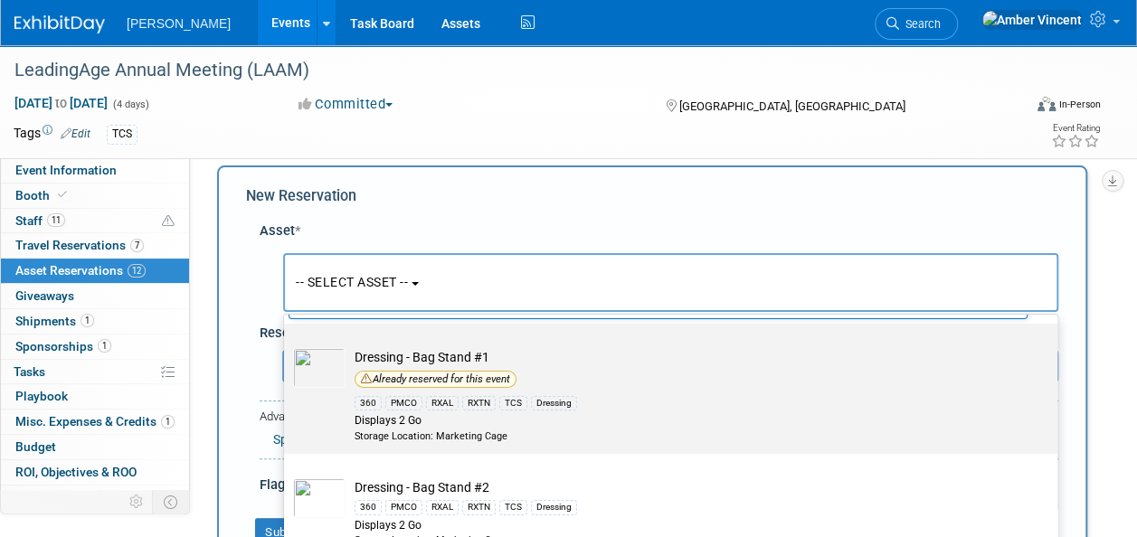
scroll to position [181, 0]
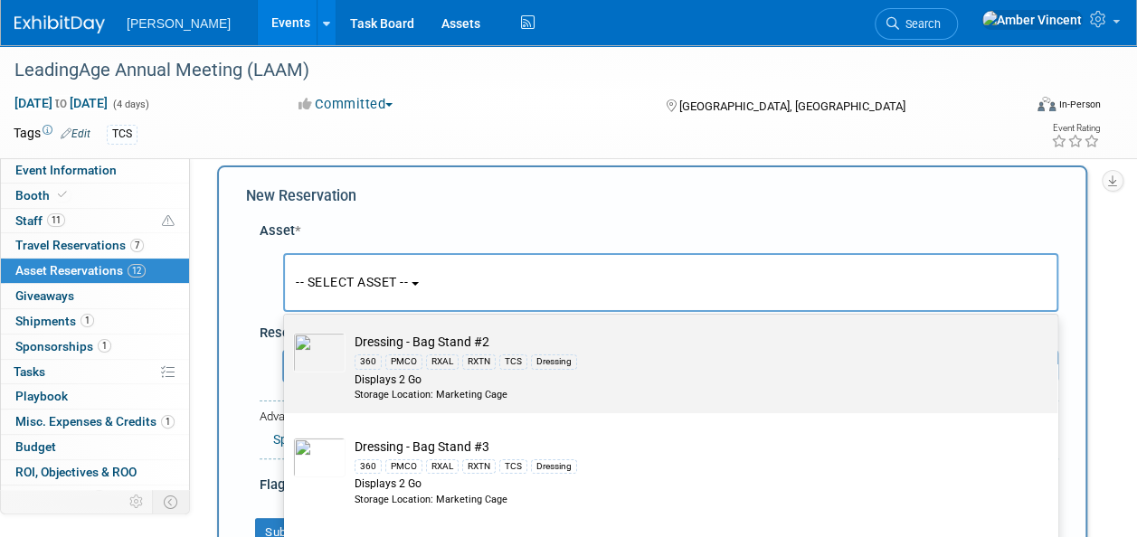
type input "bag stand"
click at [432, 362] on div "RXAL" at bounding box center [442, 362] width 33 height 14
click at [287, 330] on input "Dressing - Bag Stand #2 360 PMCO RXAL RXTN TCS Dressing Displays 2 Go Storage L…" at bounding box center [281, 324] width 12 height 12
select select "10722536"
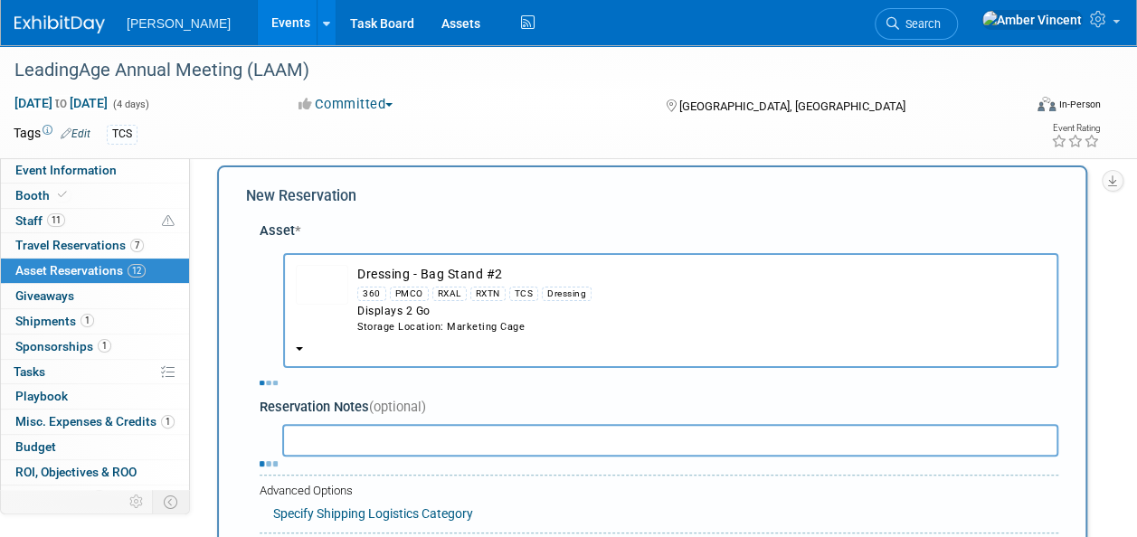
select select "10"
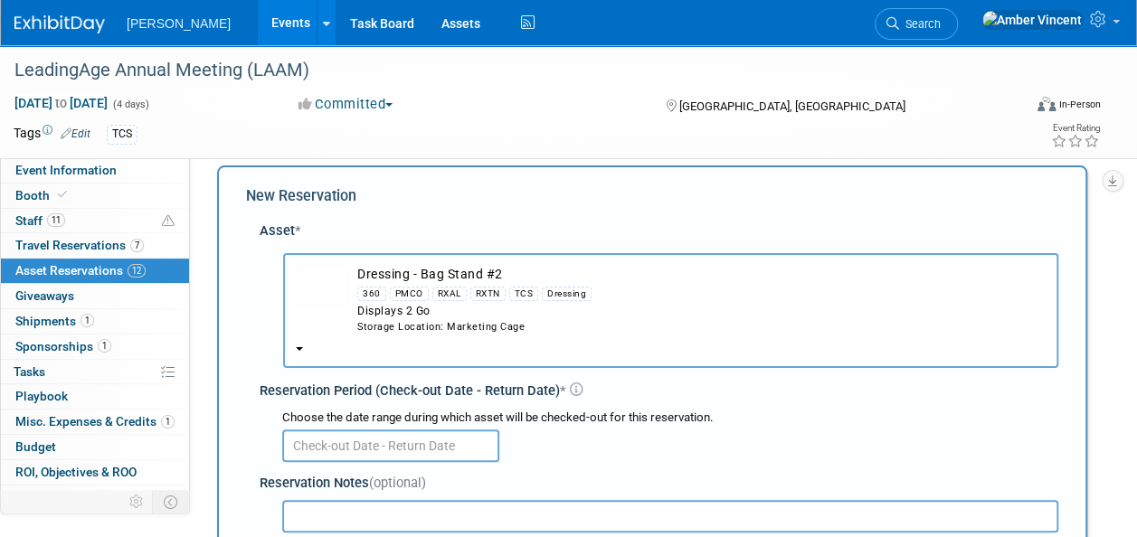
click at [405, 439] on input "text" at bounding box center [390, 446] width 217 height 33
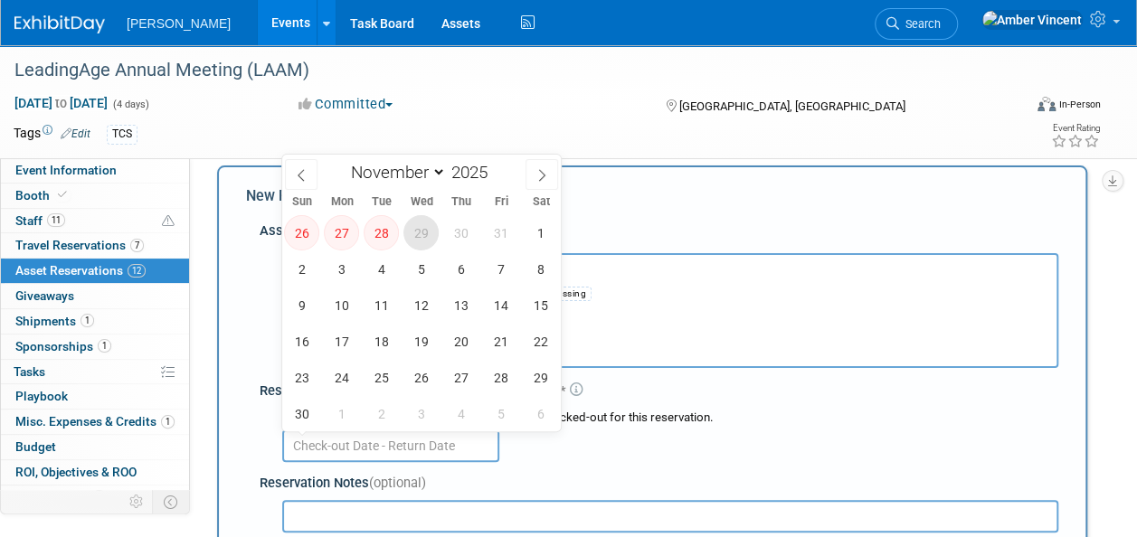
click at [433, 231] on span "29" at bounding box center [420, 232] width 35 height 35
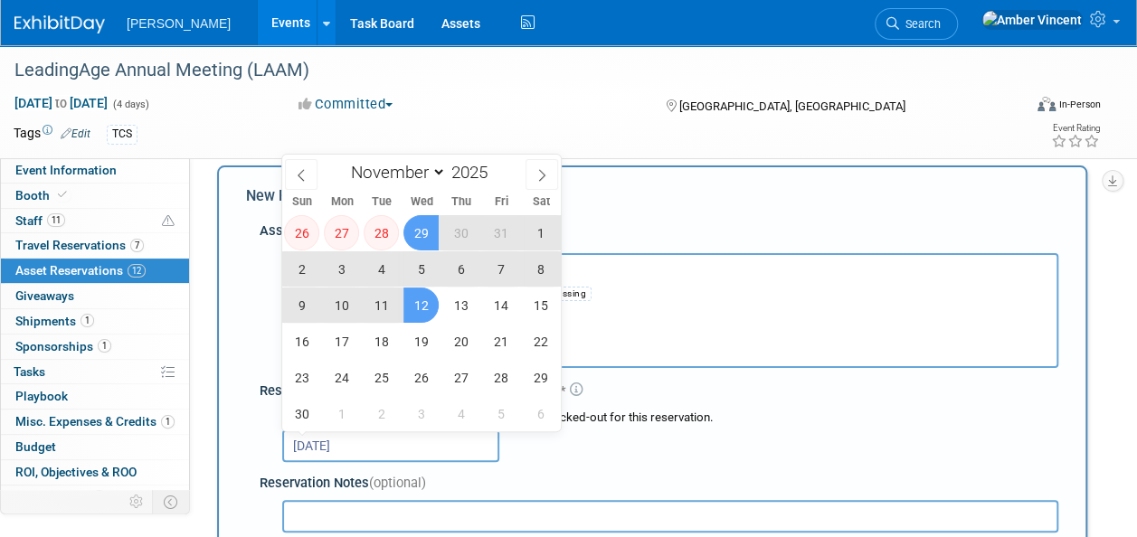
click at [430, 308] on span "12" at bounding box center [420, 305] width 35 height 35
type input "[DATE] to [DATE]"
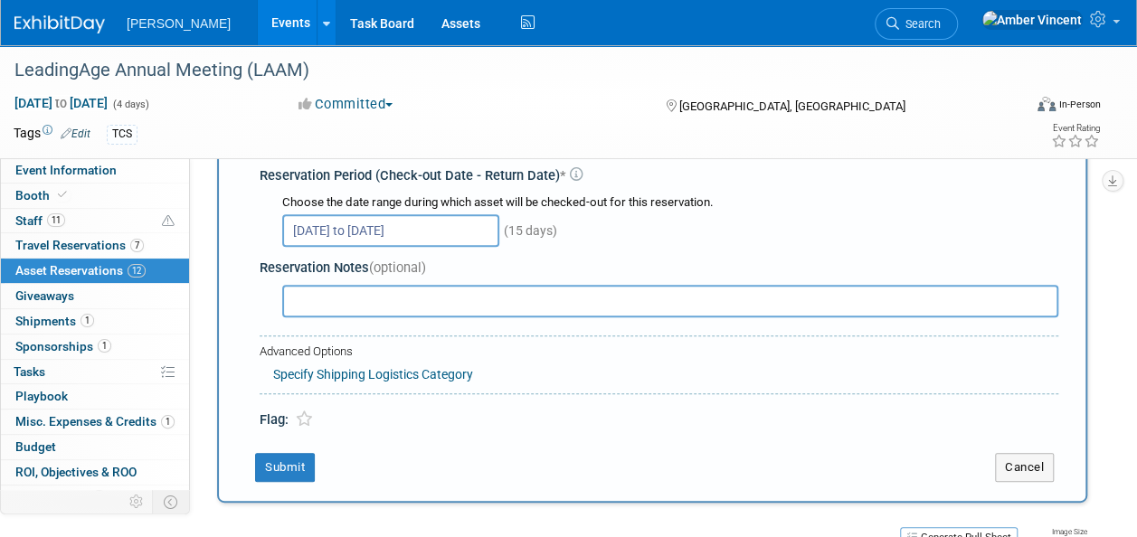
scroll to position [289, 0]
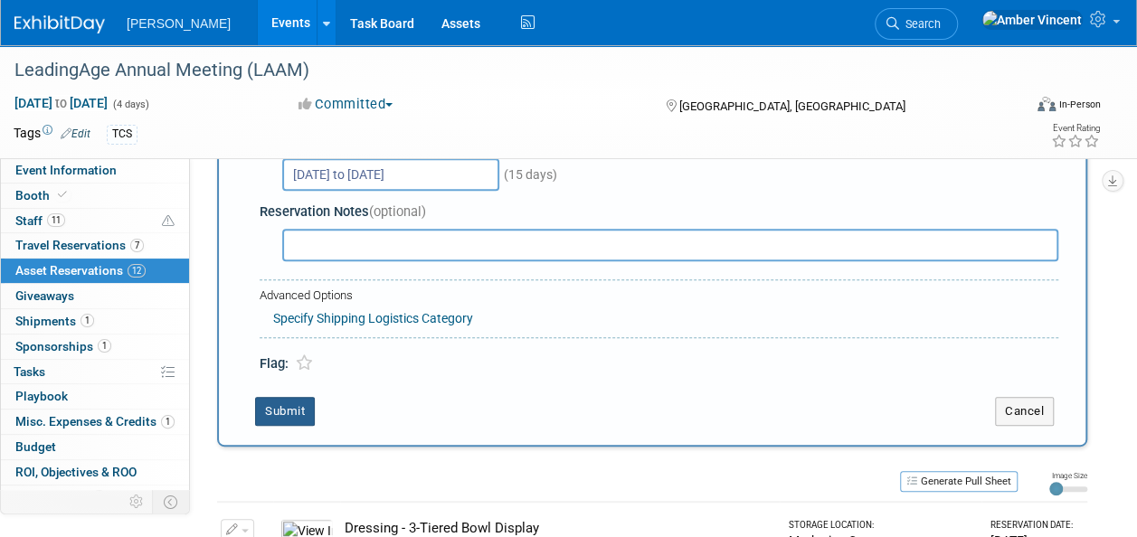
click at [292, 411] on button "Submit" at bounding box center [285, 411] width 60 height 29
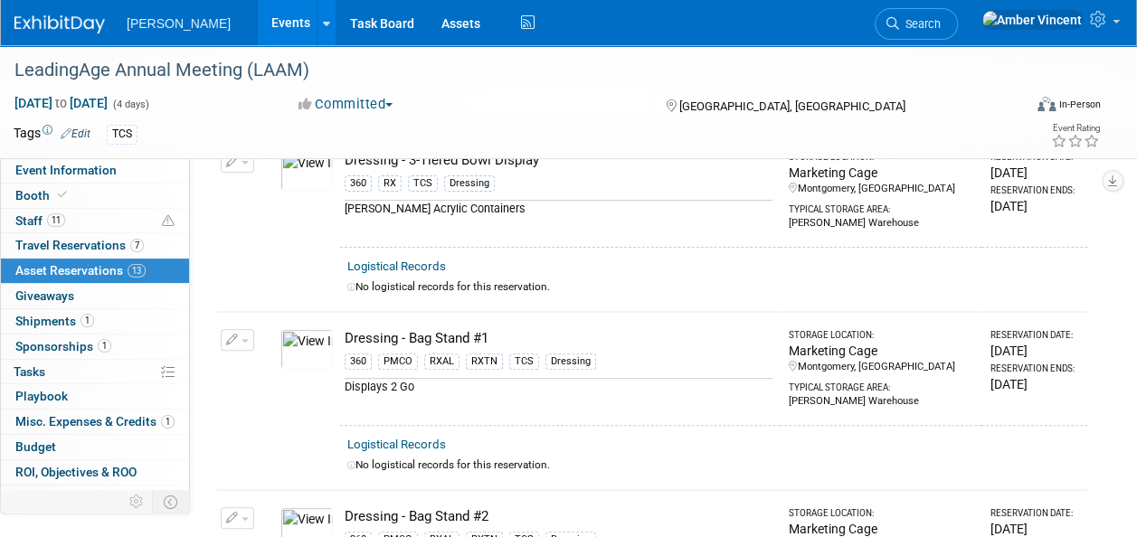
scroll to position [0, 0]
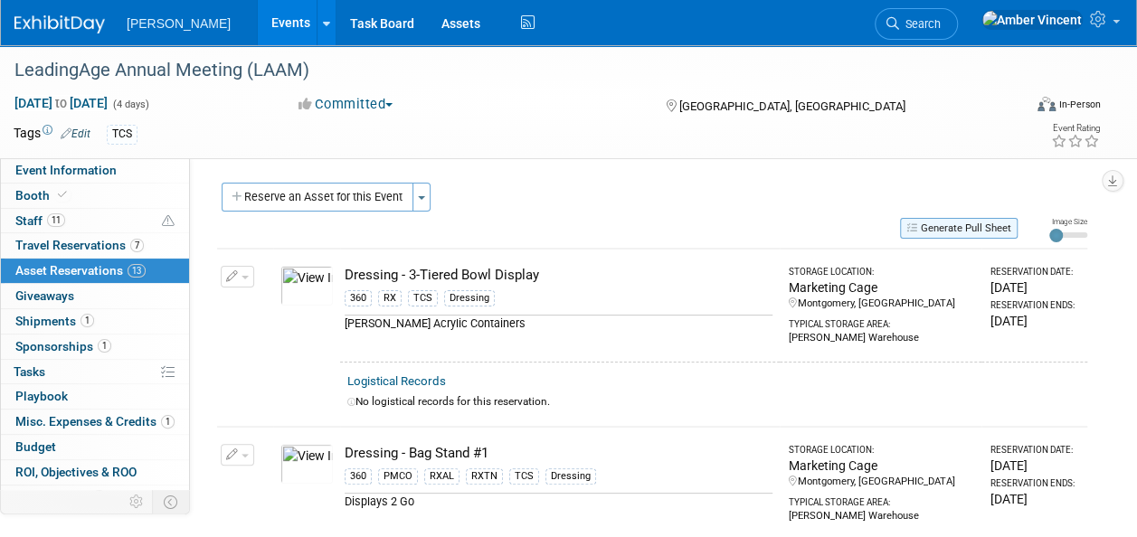
click at [975, 233] on button "Generate Pull Sheet" at bounding box center [959, 228] width 118 height 21
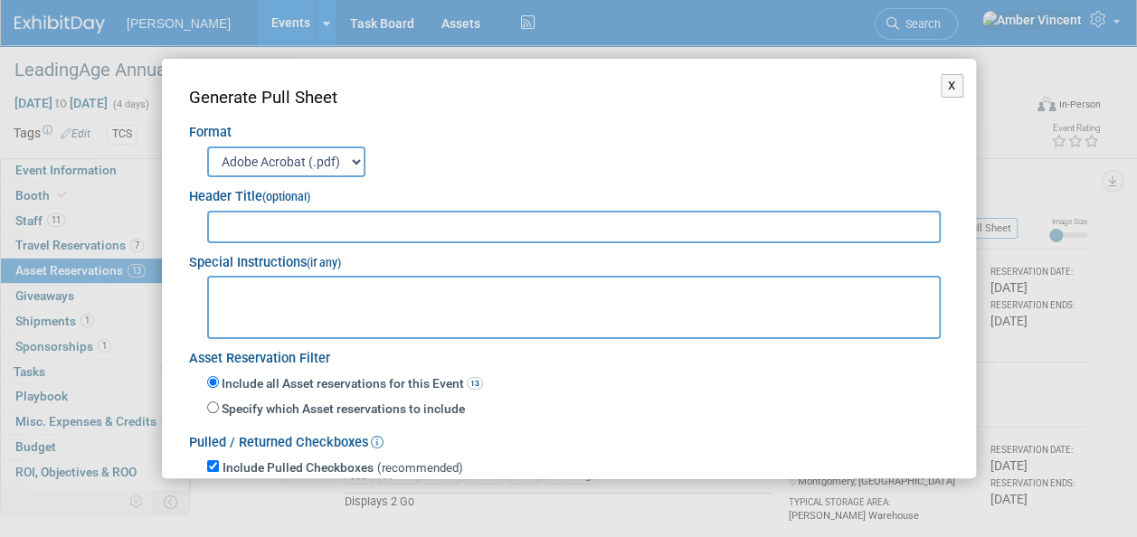
click at [533, 223] on input "text" at bounding box center [574, 227] width 734 height 33
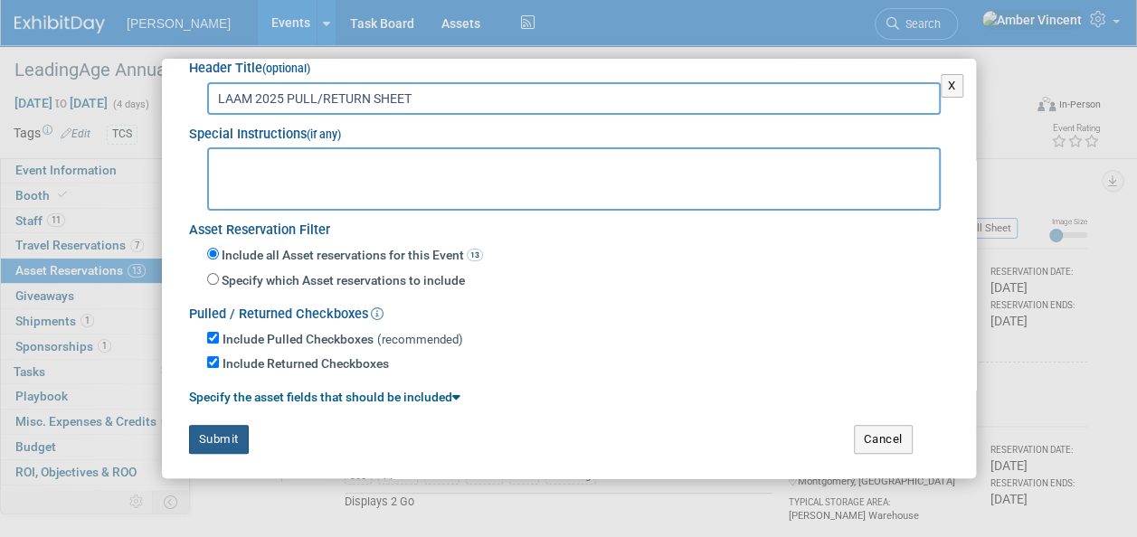
type input "LAAM 2025 PULL/RETURN SHEET"
click at [219, 425] on button "Submit" at bounding box center [219, 439] width 60 height 29
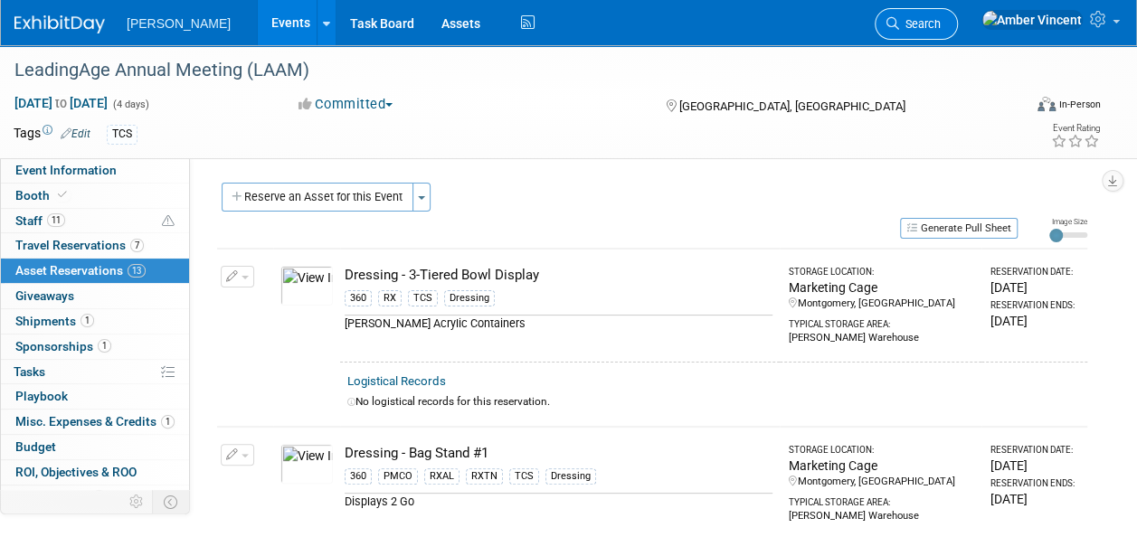
click at [941, 18] on span "Search" at bounding box center [920, 24] width 42 height 14
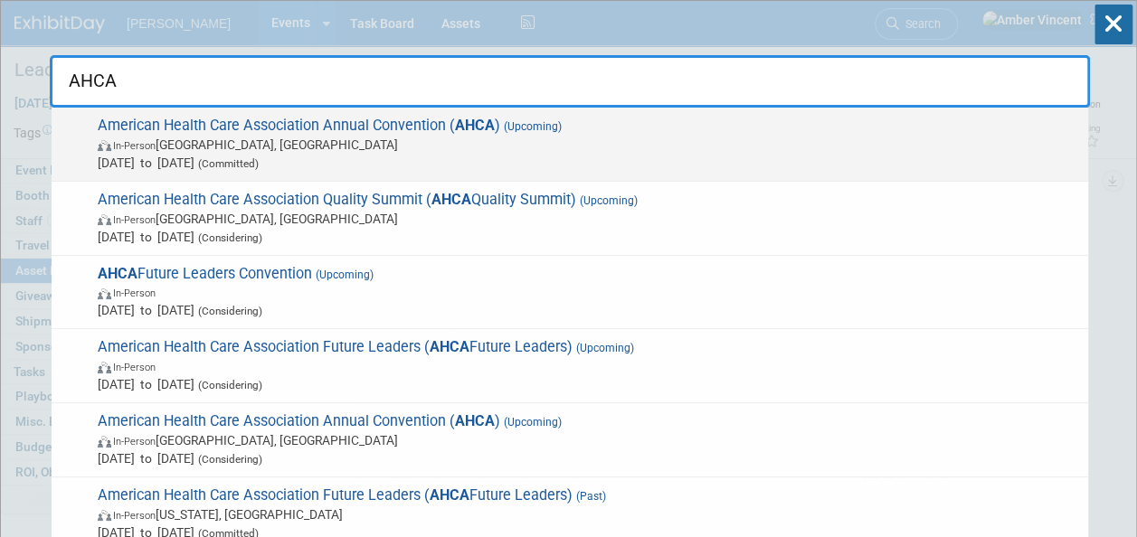
type input "AHCA"
click at [443, 150] on span "In-Person [GEOGRAPHIC_DATA], [GEOGRAPHIC_DATA]" at bounding box center [588, 145] width 981 height 18
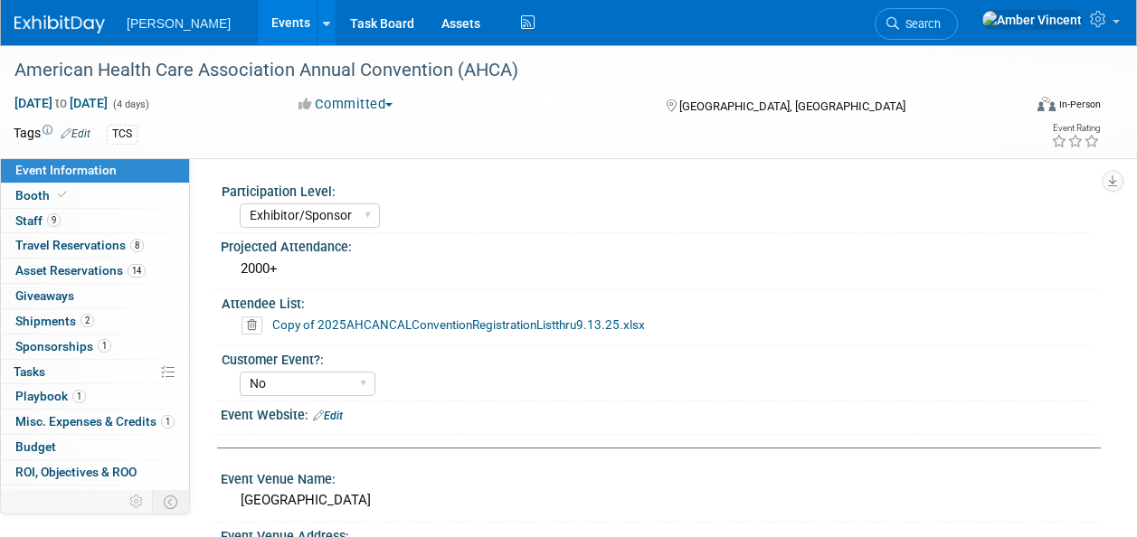
select select "Exhibitor/Sponsor"
select select "No"
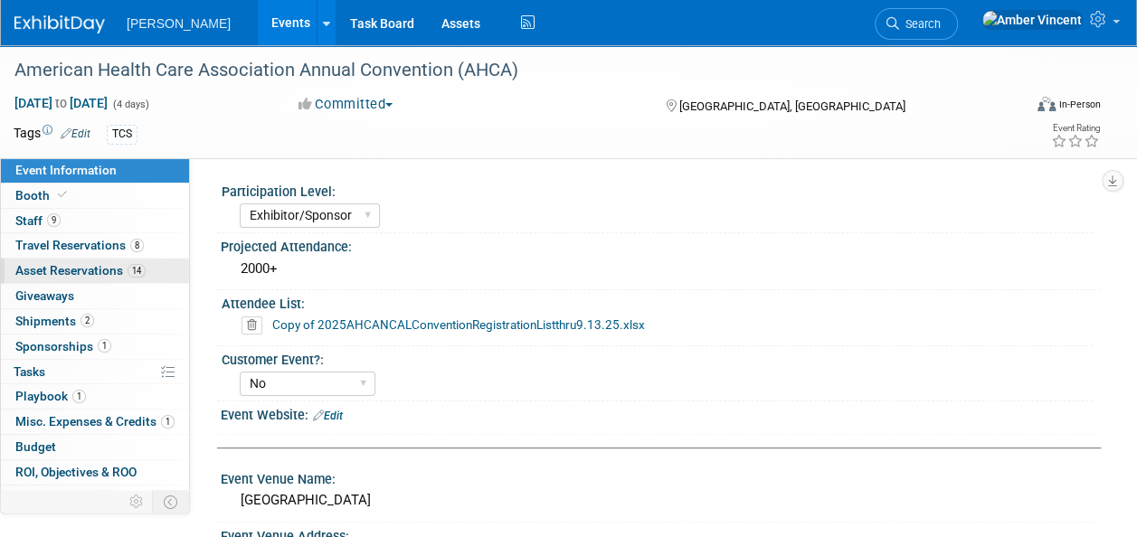
click at [72, 266] on span "Asset Reservations 14" at bounding box center [80, 270] width 130 height 14
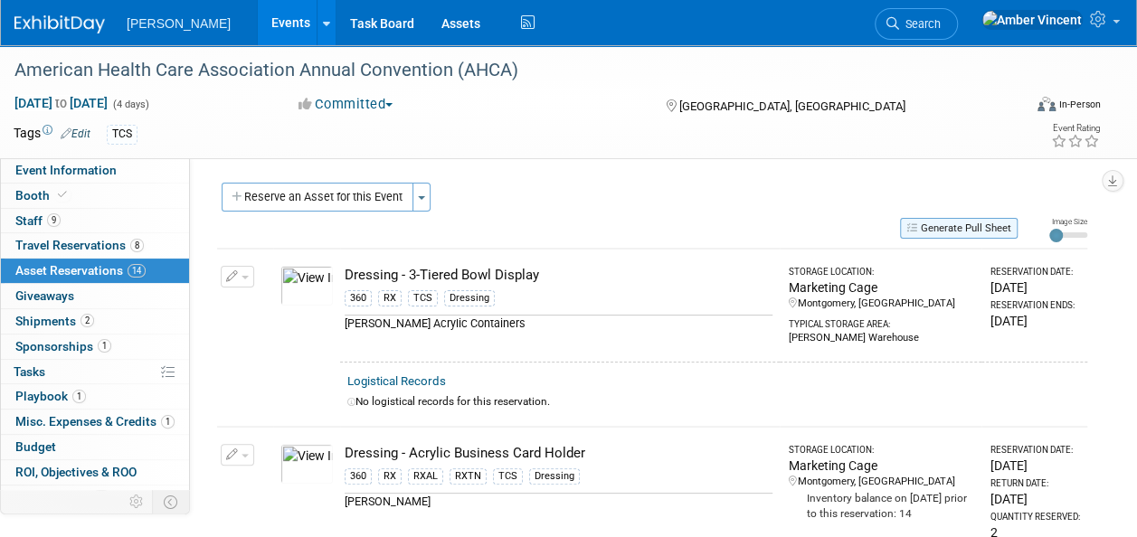
click at [943, 235] on button "Generate Pull Sheet" at bounding box center [959, 228] width 118 height 21
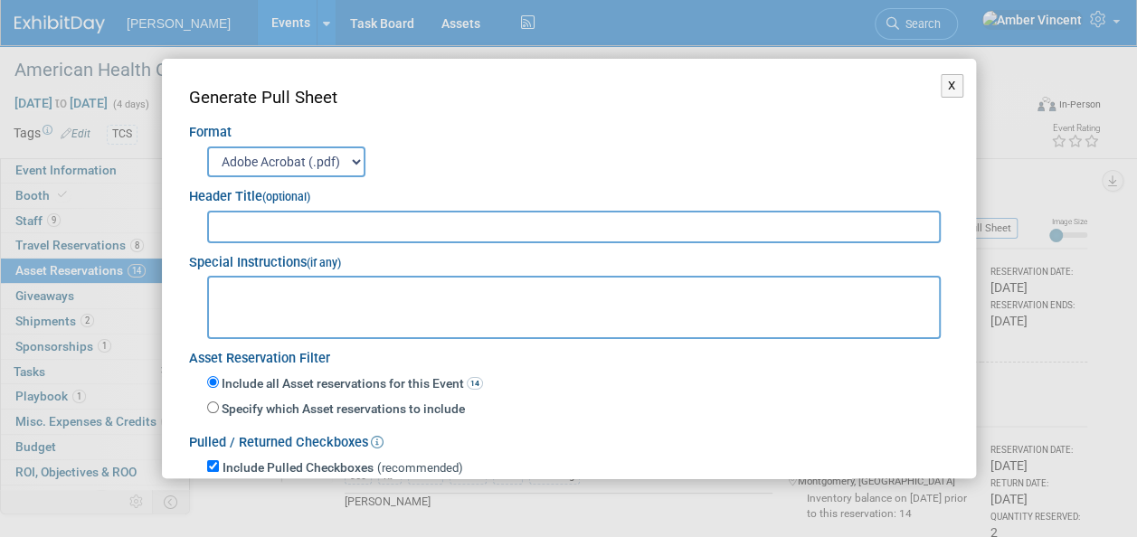
click at [478, 232] on input "text" at bounding box center [574, 227] width 734 height 33
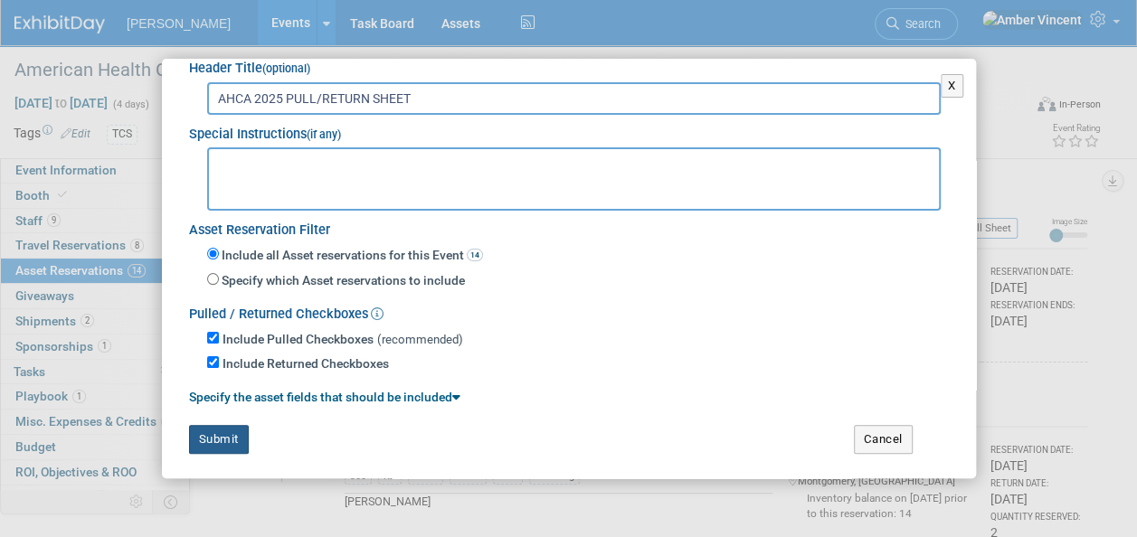
type input "AHCA 2025 PULL/RETURN SHEET"
click at [233, 434] on button "Submit" at bounding box center [219, 439] width 60 height 29
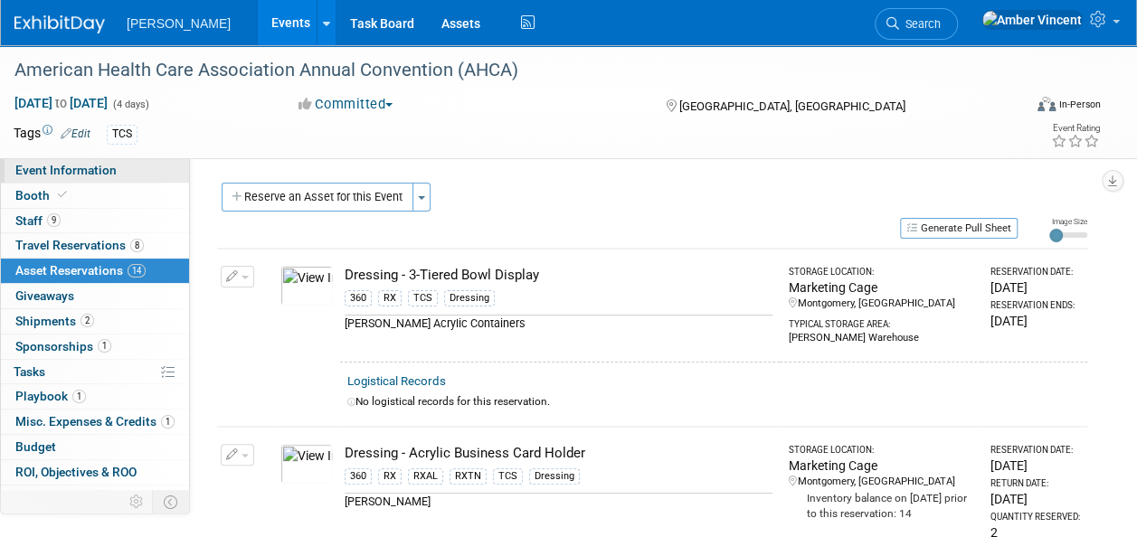
drag, startPoint x: 94, startPoint y: 156, endPoint x: 98, endPoint y: 168, distance: 12.3
click at [94, 156] on div "American Health Care Association Annual Convention (AHCA) Oct 19, 2025 to Oct 2…" at bounding box center [568, 101] width 1137 height 113
click at [98, 169] on span "Event Information" at bounding box center [65, 170] width 101 height 14
select select "Exhibitor/Sponsor"
select select "No"
